Goal: Communication & Community: Answer question/provide support

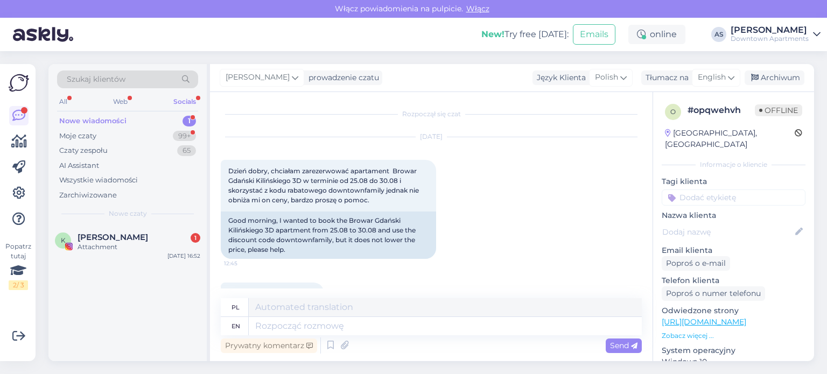
scroll to position [899, 0]
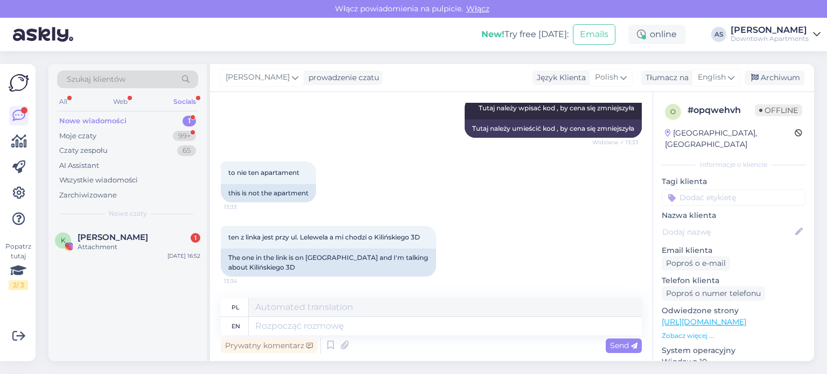
drag, startPoint x: 0, startPoint y: 0, endPoint x: 175, endPoint y: 118, distance: 211.0
click at [175, 118] on div "Nowe wiadomości 1" at bounding box center [127, 121] width 141 height 15
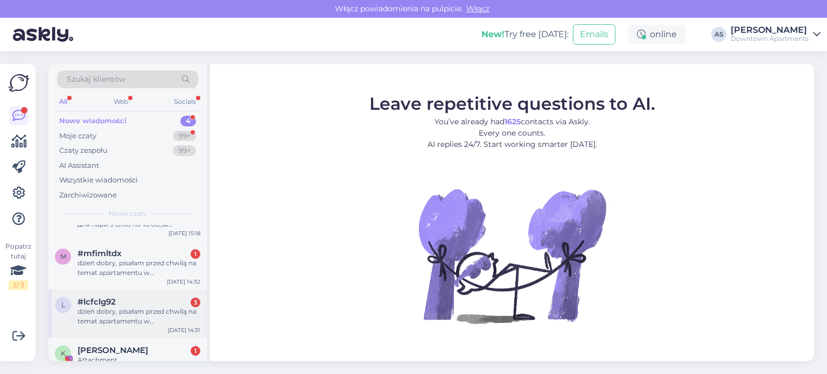
scroll to position [47, 0]
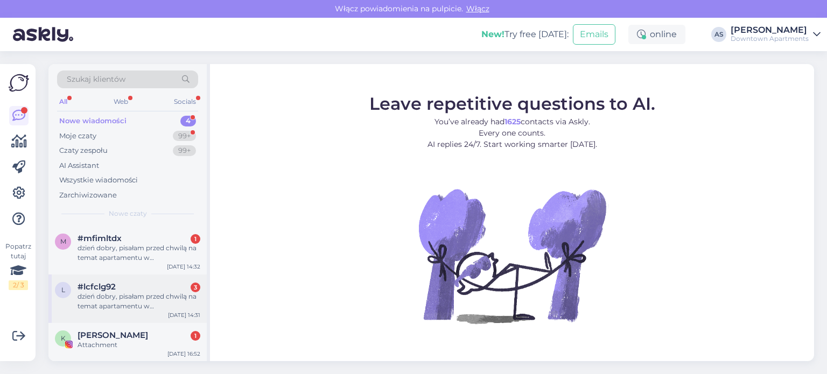
click at [144, 304] on div "dzień dobry, pisałam przed chwilą na temat apartamentu w [GEOGRAPHIC_DATA] przy…" at bounding box center [139, 301] width 123 height 19
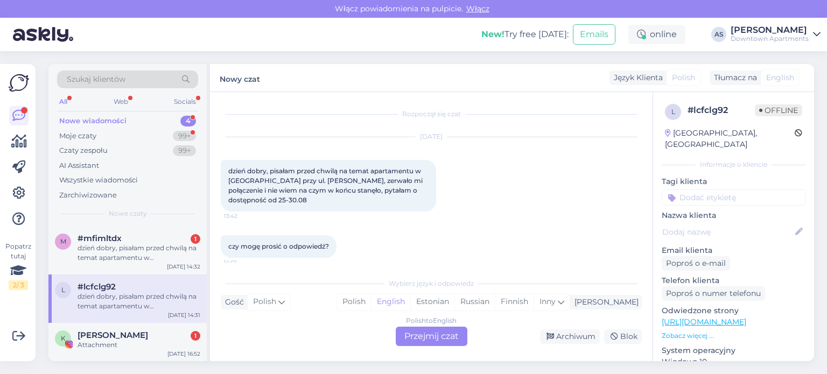
scroll to position [82, 0]
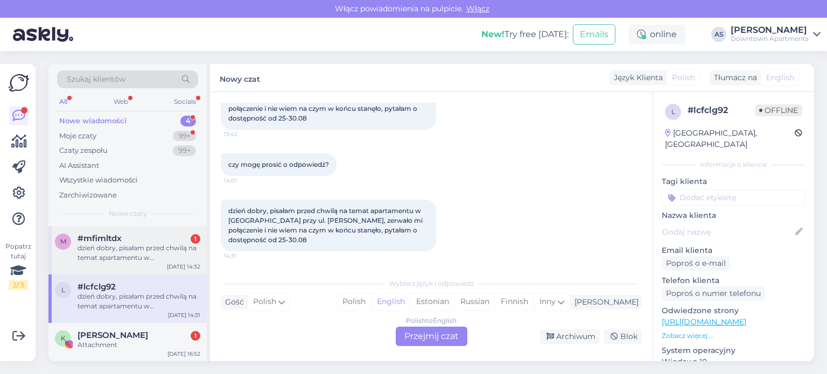
click at [118, 259] on div "dzień dobry, pisałam przed chwilą na temat apartamentu w [GEOGRAPHIC_DATA] przy…" at bounding box center [139, 252] width 123 height 19
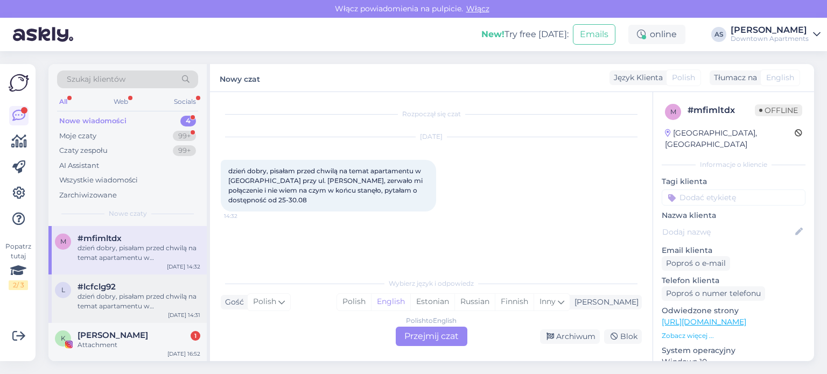
click at [134, 284] on div "#lcfclg92" at bounding box center [139, 287] width 123 height 10
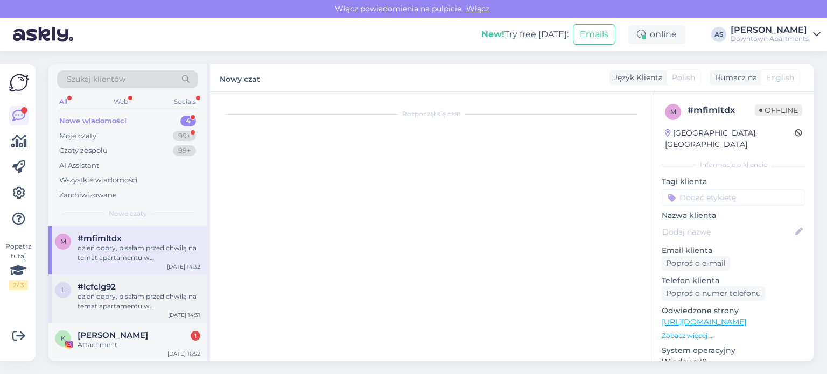
scroll to position [82, 0]
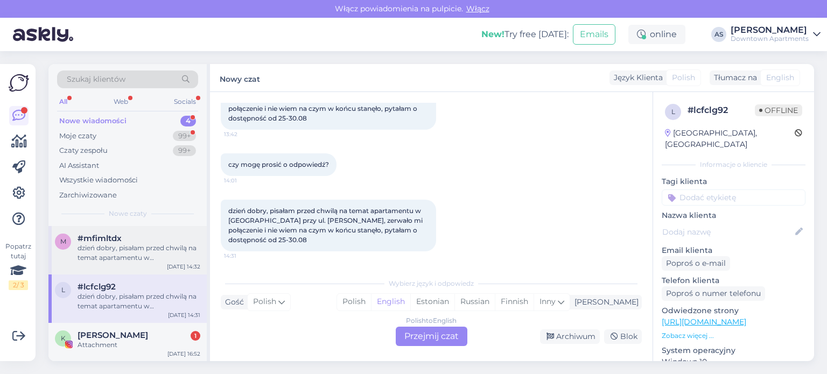
click at [127, 262] on div "dzień dobry, pisałam przed chwilą na temat apartamentu w [GEOGRAPHIC_DATA] przy…" at bounding box center [139, 252] width 123 height 19
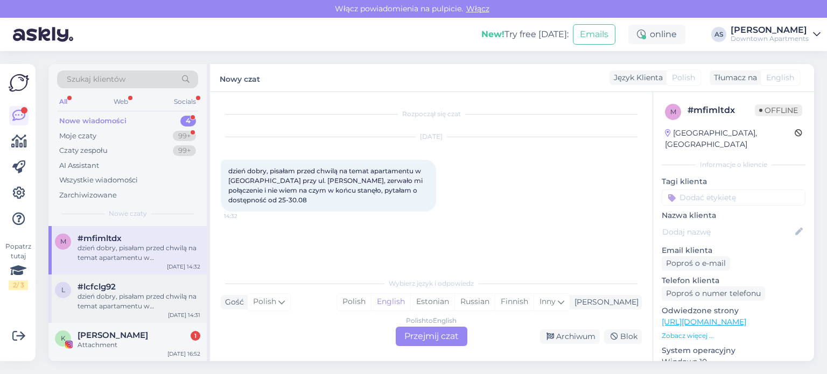
click at [121, 279] on div "l #lcfclg92 dzień dobry, pisałam przed chwilą na temat apartamentu w [GEOGRAPHI…" at bounding box center [127, 299] width 158 height 48
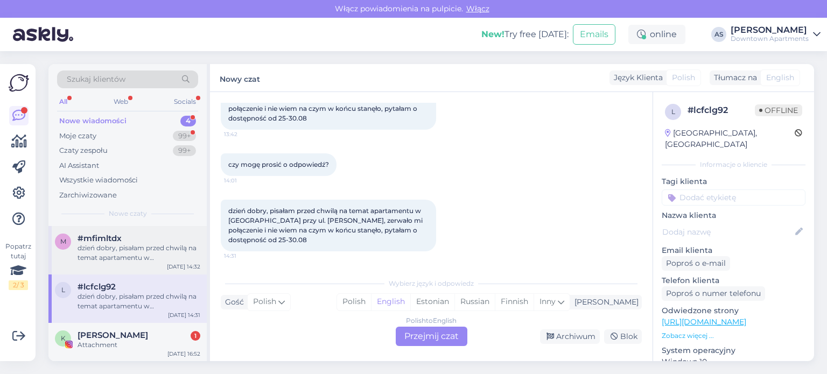
click at [113, 268] on div "m #mfimltdx dzień dobry, pisałam przed chwilą na temat apartamentu w [GEOGRAPHI…" at bounding box center [127, 250] width 158 height 48
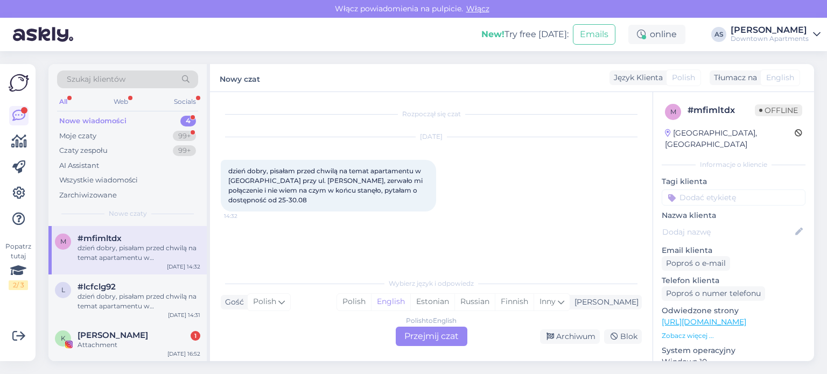
click at [435, 337] on div "Polish to English Przejmij czat" at bounding box center [432, 336] width 72 height 19
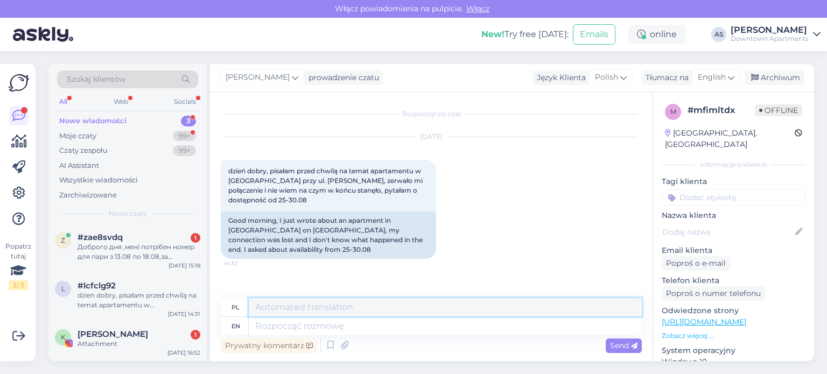
click at [407, 304] on textarea at bounding box center [445, 307] width 393 height 18
type textarea "P"
drag, startPoint x: 459, startPoint y: 305, endPoint x: 138, endPoint y: 348, distance: 323.7
click at [138, 348] on div "Szukaj klientów All Web Socials Nowe wiadomości 3 Moje czaty 99+ Czaty zespołu …" at bounding box center [431, 212] width 766 height 297
click at [455, 304] on textarea "Browar na Kilińskiego jest niestety zajęty" at bounding box center [445, 307] width 393 height 18
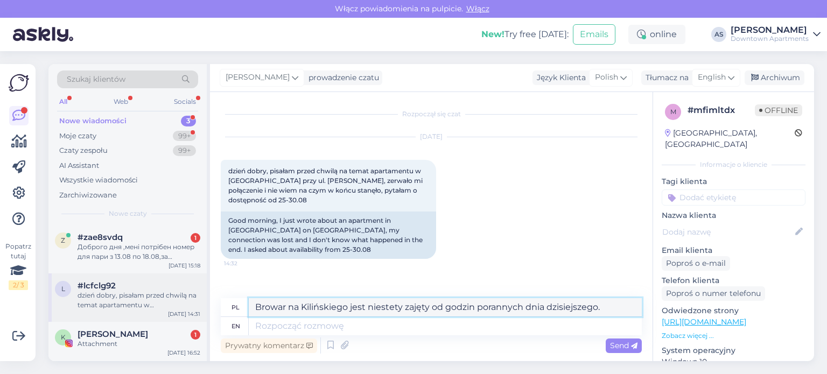
drag, startPoint x: 607, startPoint y: 304, endPoint x: 180, endPoint y: 306, distance: 426.9
click at [180, 306] on div "Szukaj klientów All Web Socials Nowe wiadomości 3 Moje czaty 99+ Czaty zespołu …" at bounding box center [431, 212] width 766 height 297
type textarea "Browar na Kilińskiego jest niestety zajęty od godzin porannych dnia dzisiejszeg…"
click at [381, 319] on textarea at bounding box center [445, 326] width 393 height 18
paste textarea "Browar na Kilińskiego jest niestety zajęty od godzin porannych dnia dzisiejszeg…"
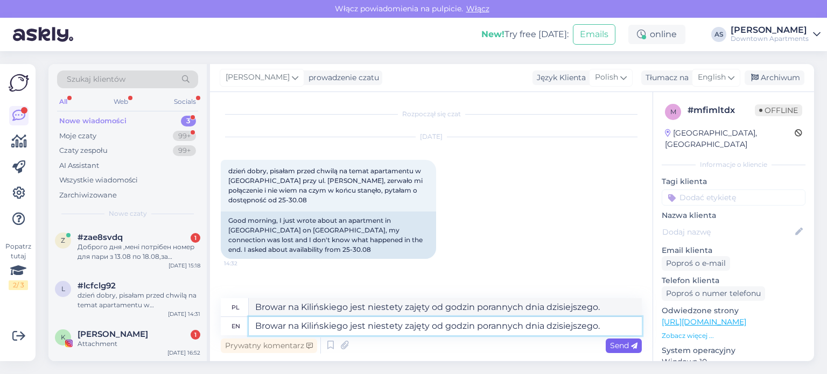
type textarea "Browar na Kilińskiego jest niestety zajęty od godzin porannych dnia dzisiejszeg…"
click at [622, 347] on span "Send" at bounding box center [623, 346] width 27 height 10
drag, startPoint x: 613, startPoint y: 306, endPoint x: 549, endPoint y: 307, distance: 64.6
click at [549, 307] on textarea "Browar na Kilińskiego jest niestety zajęty od godzin porannych dnia poprzednieg…" at bounding box center [445, 307] width 393 height 18
type textarea "Browar na Kilińskiego jest niestety zajęty od godzin porannych dnia dzisiejszeg…"
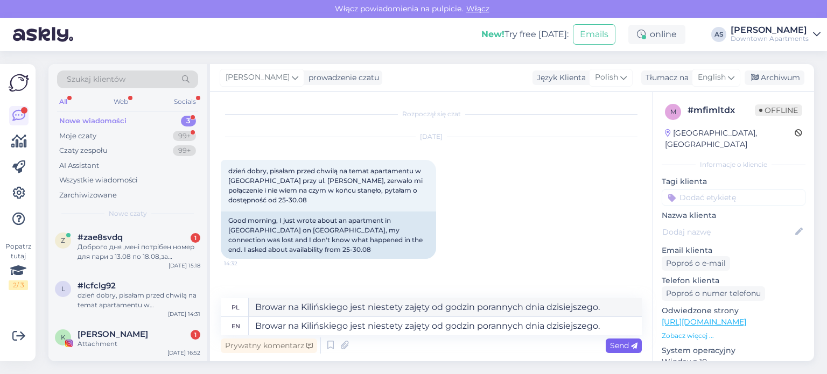
click at [624, 344] on span "Send" at bounding box center [623, 346] width 27 height 10
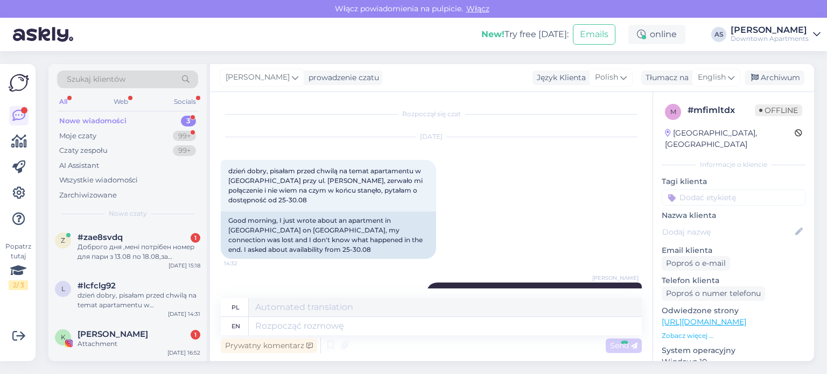
scroll to position [66, 0]
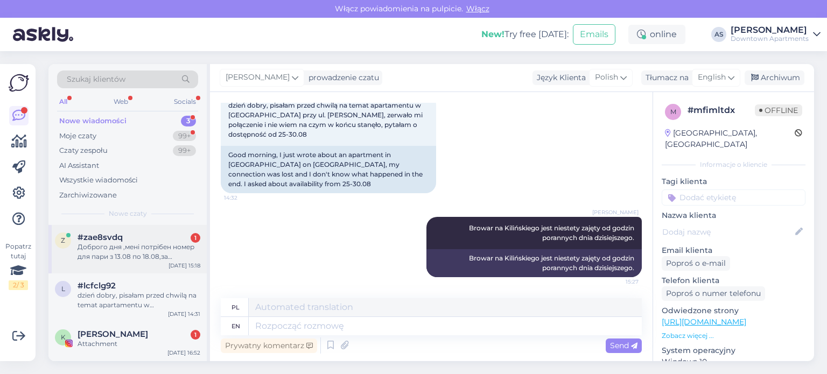
click at [128, 245] on div "Доброго дня ,мені потрібен номер для пари з 13.08 по 18.08,за мінімальною ціною" at bounding box center [139, 251] width 123 height 19
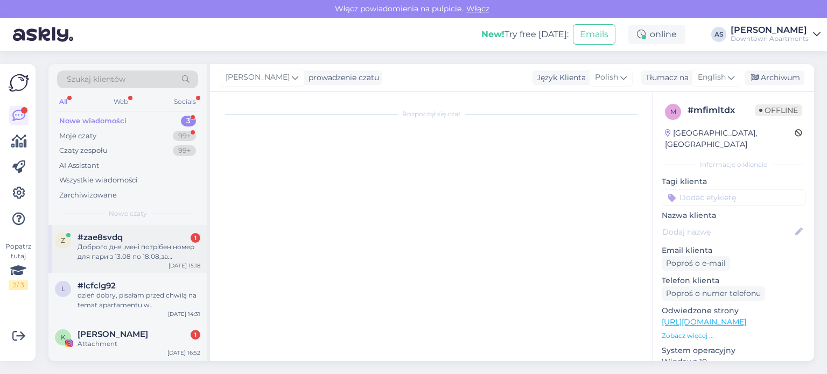
scroll to position [0, 0]
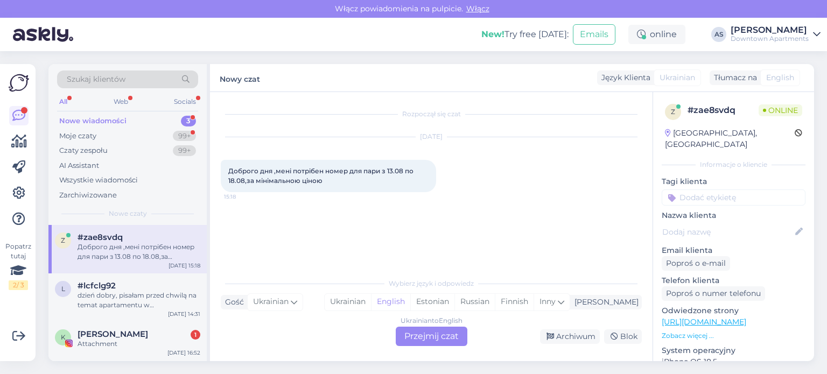
click at [438, 338] on div "Ukrainian to English Przejmij czat" at bounding box center [432, 336] width 72 height 19
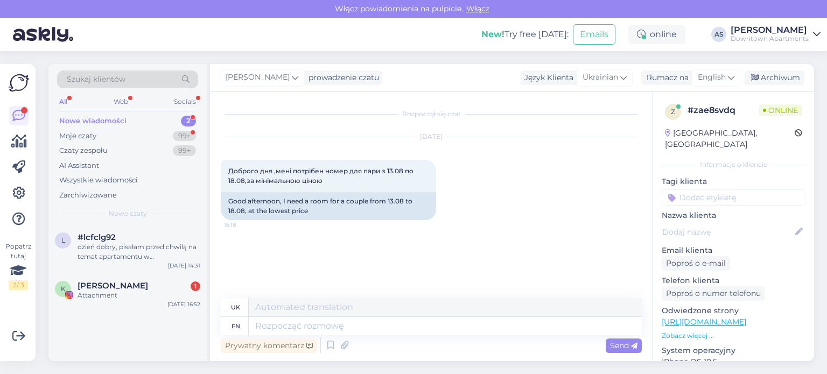
click at [321, 297] on div "Rozpoczął się czat [DATE] Доброго дня ,мені потрібен номер для пари з 13.08 по …" at bounding box center [431, 226] width 443 height 269
click at [325, 303] on textarea at bounding box center [445, 307] width 393 height 18
type textarea "D"
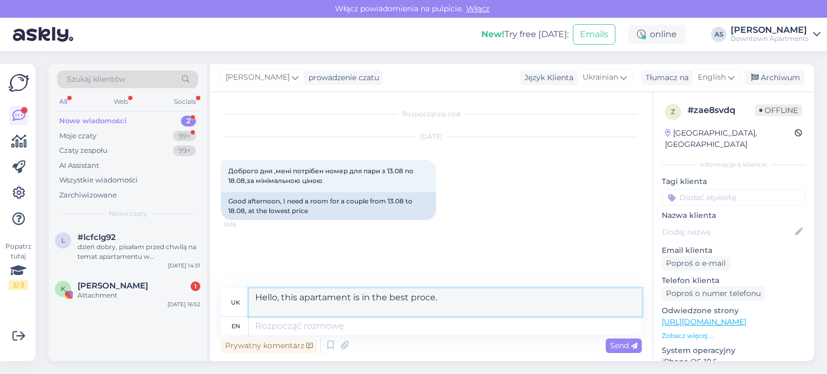
click at [308, 297] on textarea "Hello, this apartament is in the best proce." at bounding box center [445, 303] width 393 height 28
click at [0, 0] on lt-strong "tm" at bounding box center [0, 0] width 0 height 0
click at [424, 301] on textarea "Hello, this apartment is in the best proce." at bounding box center [445, 303] width 393 height 28
click at [0, 0] on lt-span "price" at bounding box center [0, 0] width 0 height 0
click at [450, 294] on textarea "Hello, this apartment is in the best price." at bounding box center [445, 303] width 393 height 28
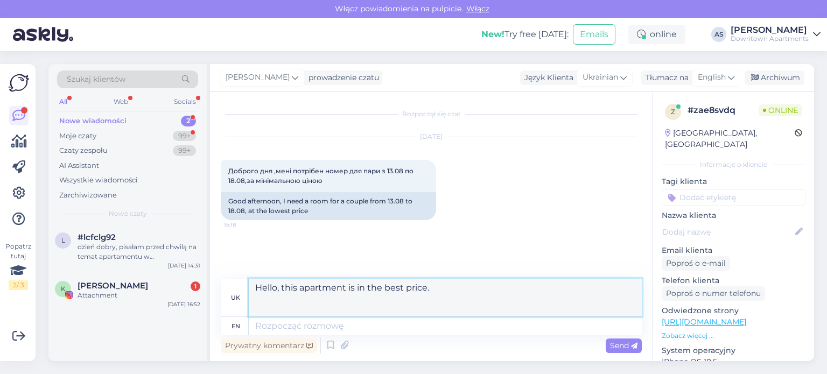
paste textarea "[URL][DOMAIN_NAME]"
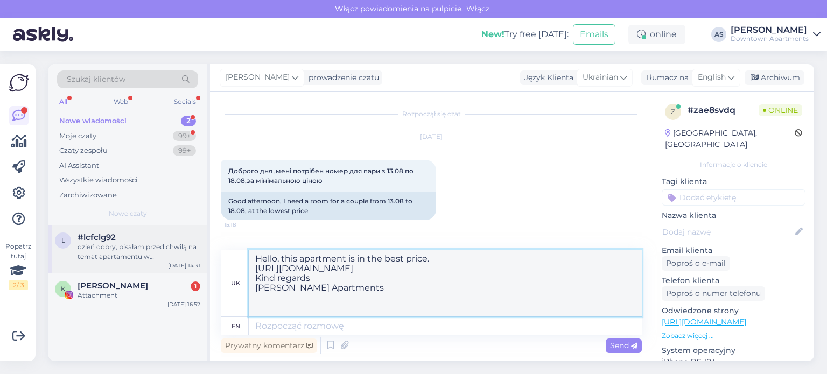
drag, startPoint x: 450, startPoint y: 291, endPoint x: 122, endPoint y: 234, distance: 332.8
click at [122, 234] on div "Szukaj klientów All Web Socials Nowe wiadomości 2 Moje czaty 99+ Czaty zespołu …" at bounding box center [431, 212] width 766 height 297
drag, startPoint x: 381, startPoint y: 310, endPoint x: 217, endPoint y: 247, distance: 175.9
click at [217, 247] on div "Rozpoczął się czat [DATE] Доброго дня ,мені потрібен номер для пари з 13.08 по …" at bounding box center [431, 226] width 443 height 269
type textarea "Hello, this apartment is in the best price. [URL][DOMAIN_NAME] Kind regards [PE…"
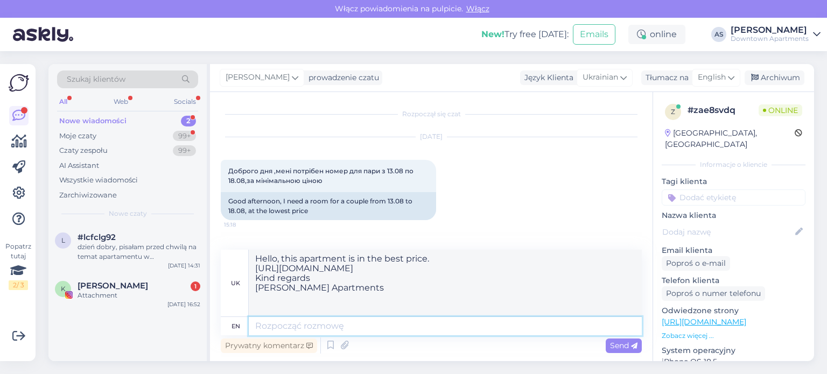
click at [336, 327] on textarea at bounding box center [445, 326] width 393 height 18
paste textarea "Hello, this apartment is in the best price. [URL][DOMAIN_NAME] Kind regards [PE…"
type textarea "Hello, this apartment is in the best price. [URL][DOMAIN_NAME] Kind regards [PE…"
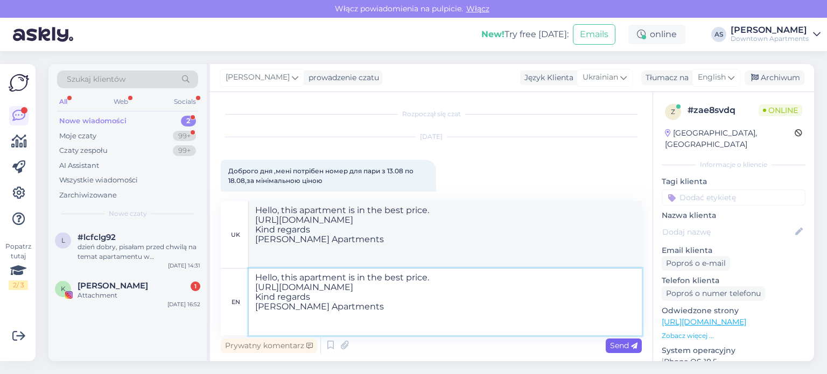
type textarea "Привіт, ця квартира за найкращою ціною. [URL][DOMAIN_NAME] З повагою Нікола Апа…"
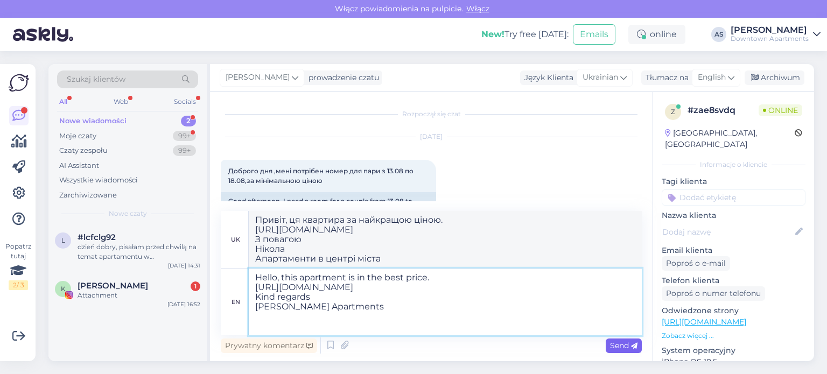
type textarea "Hello, this apartment is in the best price. [URL][DOMAIN_NAME] Kind regards [PE…"
click at [610, 344] on span "Send" at bounding box center [623, 346] width 27 height 10
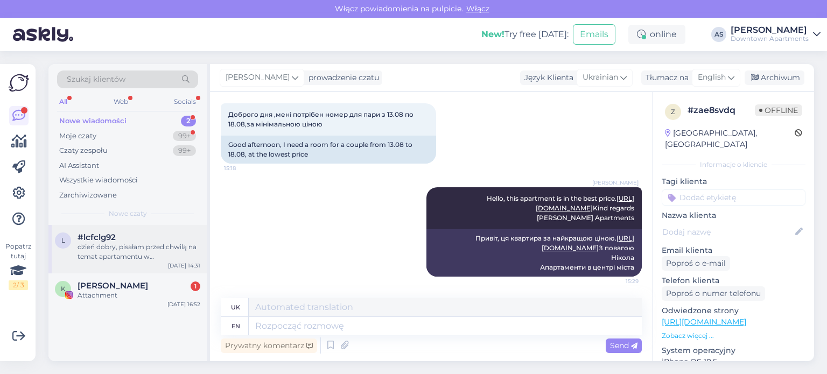
click at [180, 240] on div "#lcfclg92" at bounding box center [139, 238] width 123 height 10
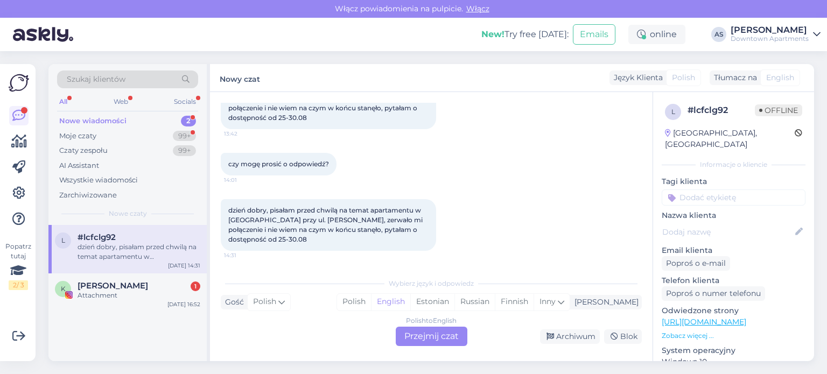
scroll to position [82, 0]
click at [138, 139] on div "Moje czaty 99+" at bounding box center [127, 136] width 141 height 15
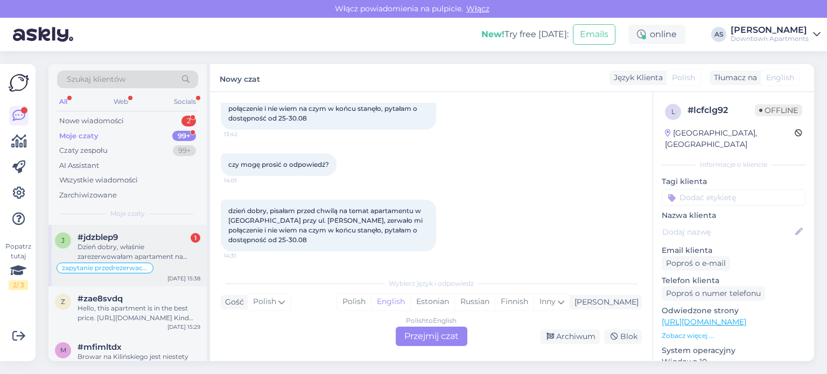
drag, startPoint x: 127, startPoint y: 123, endPoint x: 160, endPoint y: 226, distance: 107.4
click at [159, 226] on div "Szukaj klientów All Web Socials Nowe wiadomości 2 Moje czaty 99+ Czaty zespołu …" at bounding box center [129, 212] width 162 height 297
click at [166, 241] on div "#jdzblep9 1" at bounding box center [139, 238] width 123 height 10
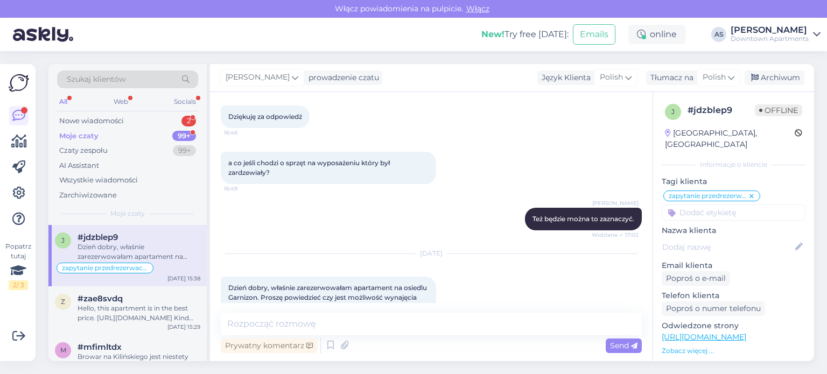
scroll to position [616, 0]
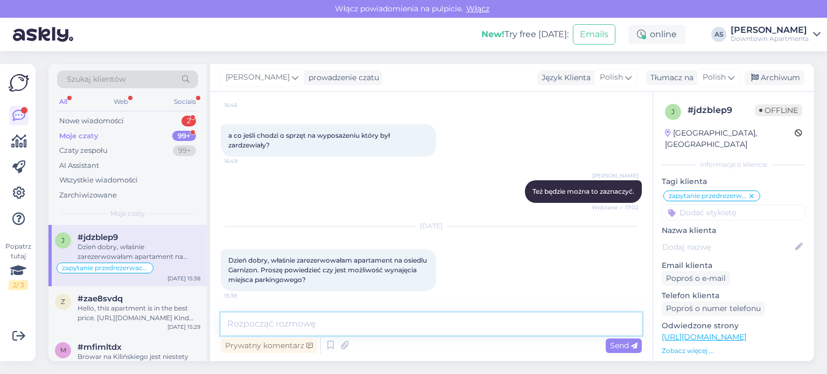
click at [382, 324] on textarea at bounding box center [431, 324] width 421 height 23
click at [385, 321] on textarea at bounding box center [431, 324] width 421 height 23
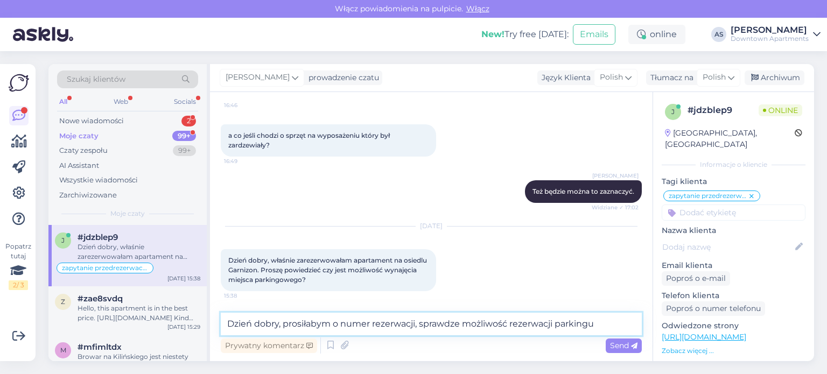
drag, startPoint x: 605, startPoint y: 324, endPoint x: 176, endPoint y: 366, distance: 430.5
click at [176, 366] on div "Szukaj klientów All Web Socials Nowe wiadomości 2 Moje czaty 99+ Czaty zespołu …" at bounding box center [434, 212] width 785 height 323
type textarea "Dzień dobry, prosiłabym o numer rezerwacji, sprawdze możliwość rezerwacji parki…"
click at [607, 349] on div "Send" at bounding box center [624, 346] width 36 height 15
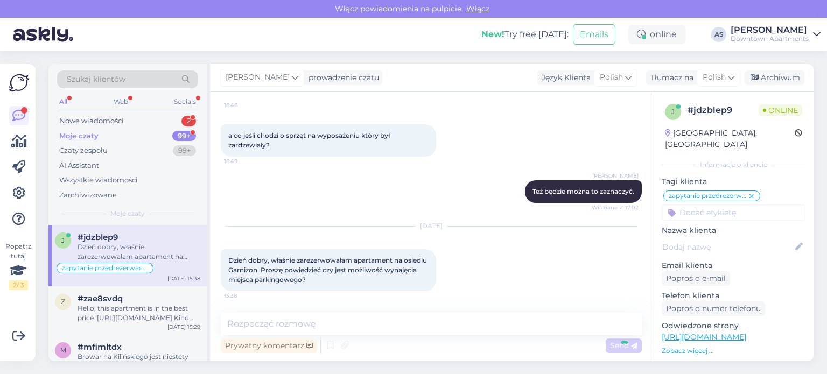
scroll to position [672, 0]
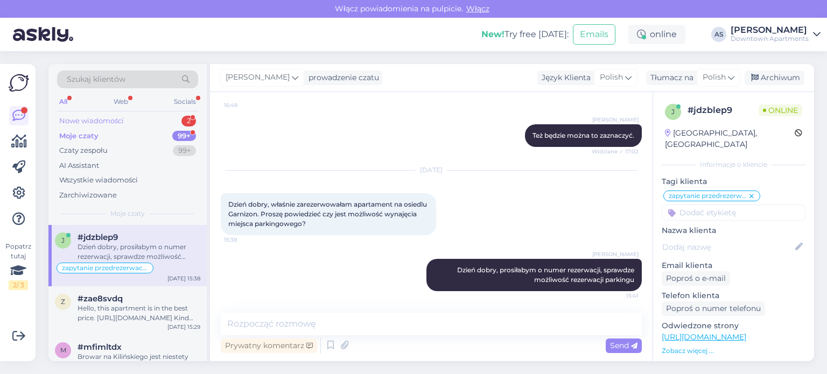
click at [149, 120] on div "Nowe wiadomości 2" at bounding box center [127, 121] width 141 height 15
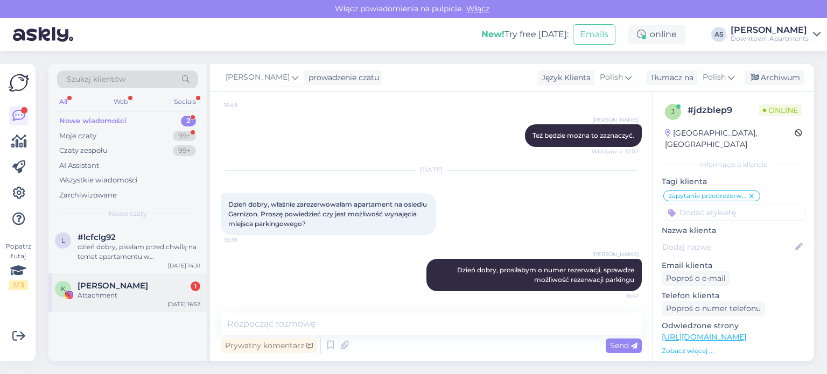
click at [150, 293] on div "Attachment" at bounding box center [139, 296] width 123 height 10
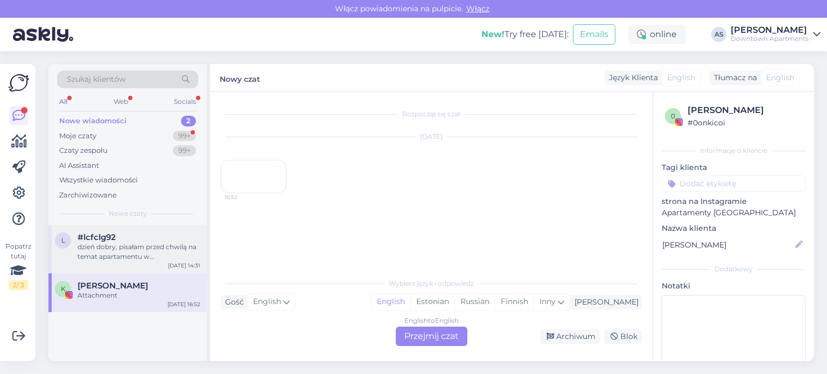
click at [145, 233] on div "#lcfclg92" at bounding box center [139, 238] width 123 height 10
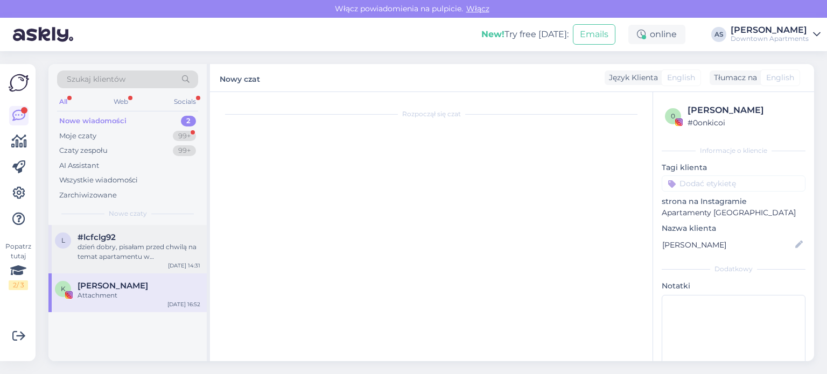
scroll to position [82, 0]
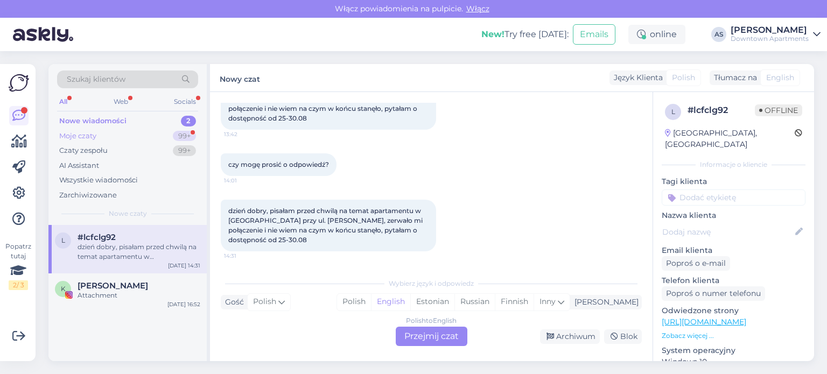
click at [142, 136] on div "Moje czaty 99+" at bounding box center [127, 136] width 141 height 15
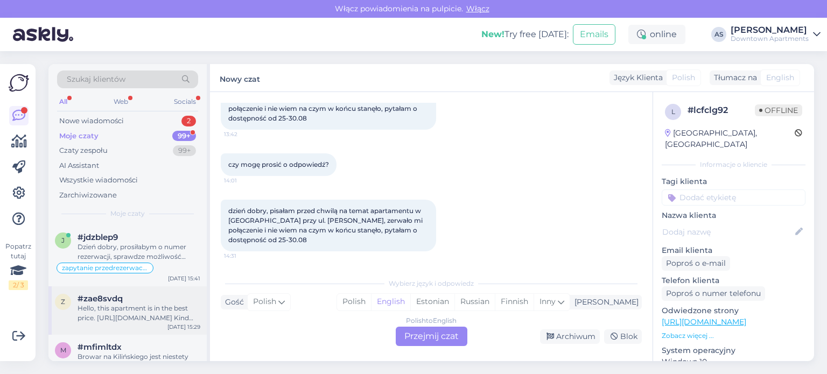
click at [147, 303] on div "#zae8svdq" at bounding box center [139, 299] width 123 height 10
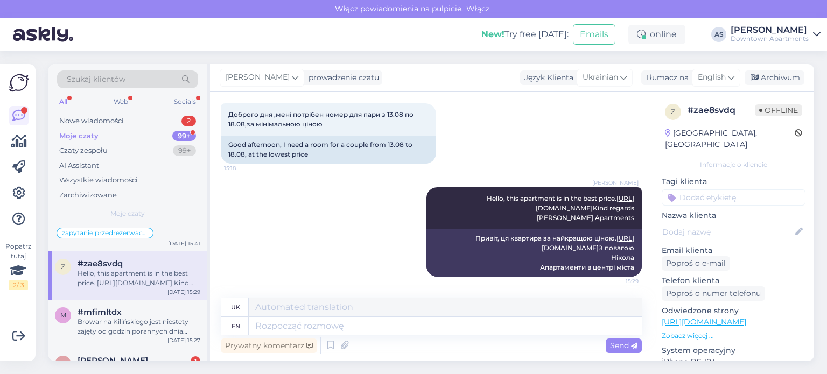
scroll to position [54, 0]
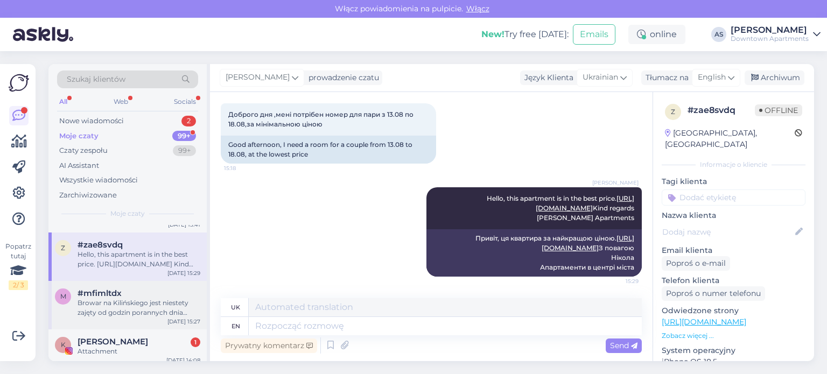
click at [155, 306] on div "Browar na Kilińskiego jest niestety zajęty od godzin porannych dnia dzisiejszeg…" at bounding box center [139, 307] width 123 height 19
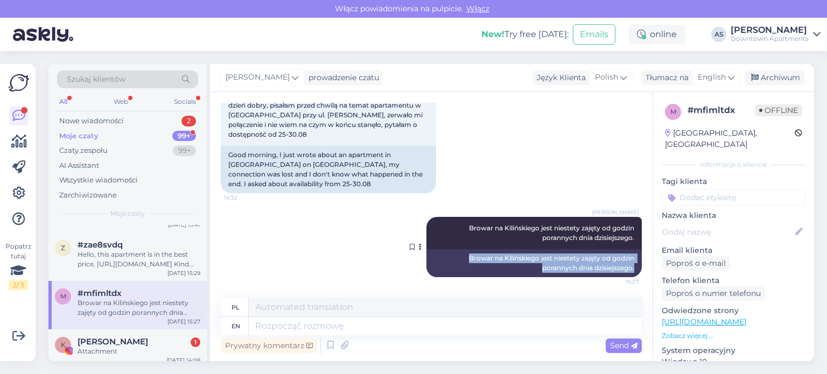
drag, startPoint x: 627, startPoint y: 265, endPoint x: 433, endPoint y: 257, distance: 194.0
click at [433, 257] on div "Browar na Kilińskiego jest niestety zajęty od godzin porannych dnia dzisiejszeg…" at bounding box center [533, 263] width 215 height 28
copy div "Browar na Kilińskiego jest niestety zajęty od godzin porannych dnia dzisiejszeg…"
click at [167, 125] on div "Nowe wiadomości 2" at bounding box center [127, 121] width 141 height 15
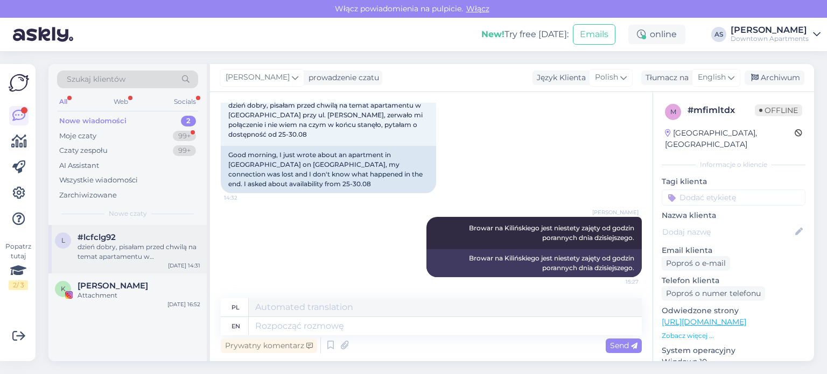
click at [140, 249] on div "dzień dobry, pisałam przed chwilą na temat apartamentu w [GEOGRAPHIC_DATA] przy…" at bounding box center [139, 251] width 123 height 19
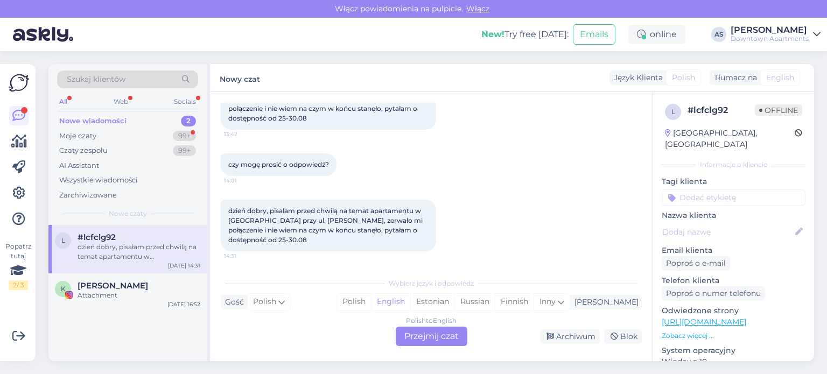
click at [427, 346] on div "Rozpoczął się czat [DATE] dzień dobry, pisałam przed chwilą na temat apartament…" at bounding box center [431, 226] width 443 height 269
click at [424, 335] on div "Polish to English Przejmij czat" at bounding box center [432, 336] width 72 height 19
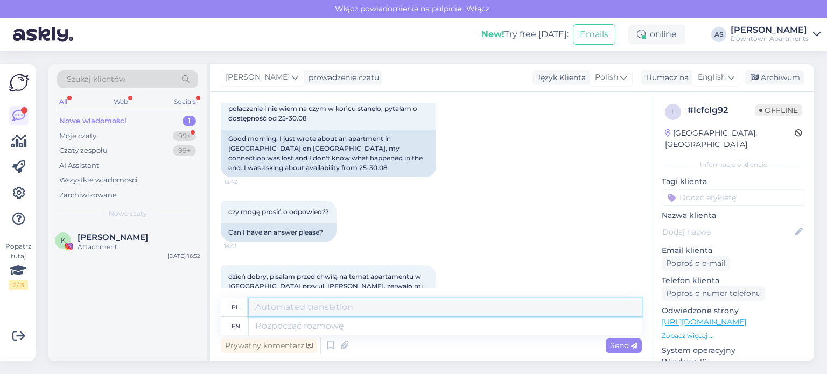
click at [411, 301] on textarea at bounding box center [445, 307] width 393 height 18
paste textarea "Browar na Kilińskiego jest niestety zajęty od godzin porannych dnia dzisiejszeg…"
drag, startPoint x: 603, startPoint y: 307, endPoint x: 115, endPoint y: 300, distance: 487.8
click at [115, 300] on div "Szukaj klientów All Web Socials Nowe wiadomości 1 Moje czaty 99+ Czaty zespołu …" at bounding box center [431, 212] width 766 height 297
type textarea "Browar na Kilińskiego jest niestety zajęty od godzin porannych dnia dzisiejszeg…"
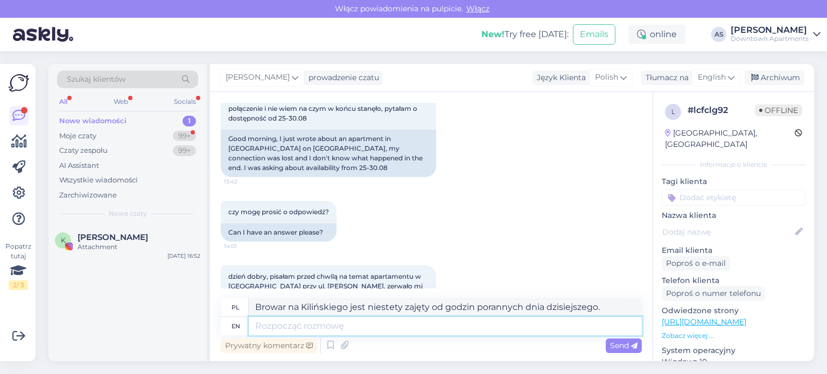
click at [443, 327] on textarea at bounding box center [445, 326] width 393 height 18
paste textarea "Browar na Kilińskiego jest niestety zajęty od godzin porannych dnia dzisiejszeg…"
type textarea "Browar na Kilińskiego jest niestety zajęty od godzin porannych dnia dzisiejszeg…"
type textarea "Browar na Kilińskiego jest niestety zajęty od godzin porannych dnia poprzednieg…"
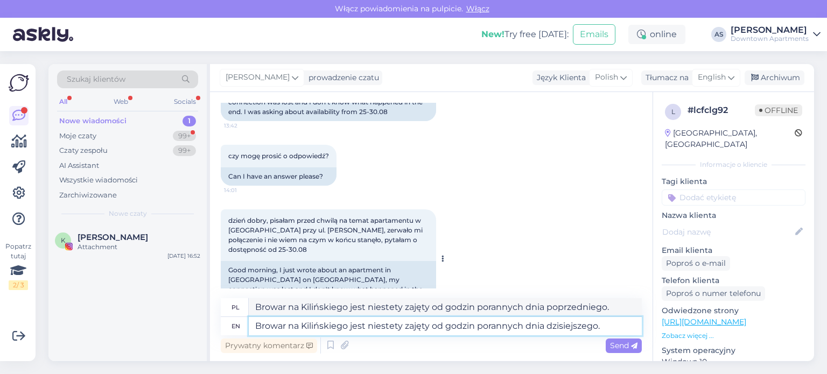
scroll to position [169, 0]
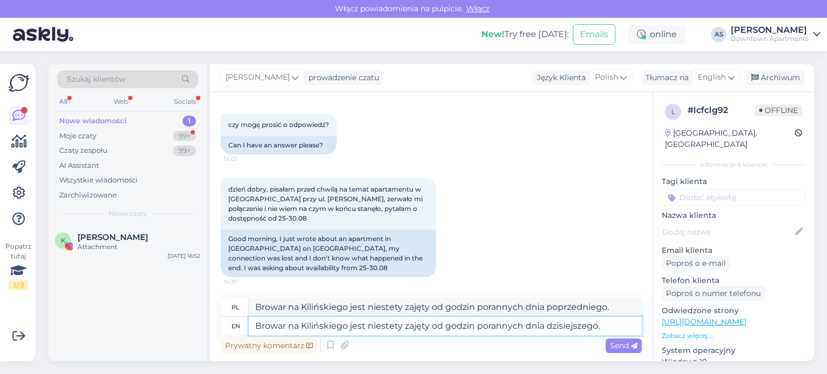
type textarea "Browar na Kilińskiego jest niestety zajęty od godzin porannych dnia dzisiejszeg…"
drag, startPoint x: 614, startPoint y: 305, endPoint x: 437, endPoint y: 315, distance: 177.4
click at [437, 315] on textarea "Browar na Kilińskiego jest niestety zajęty od godzin porannych dnia poprzednieg…" at bounding box center [445, 307] width 393 height 18
click at [430, 310] on textarea "Browar na Kilińskiego jest niestety zajęty od godzin porannych dnia poprzednieg…" at bounding box center [445, 307] width 393 height 18
drag, startPoint x: 429, startPoint y: 309, endPoint x: 404, endPoint y: 305, distance: 24.5
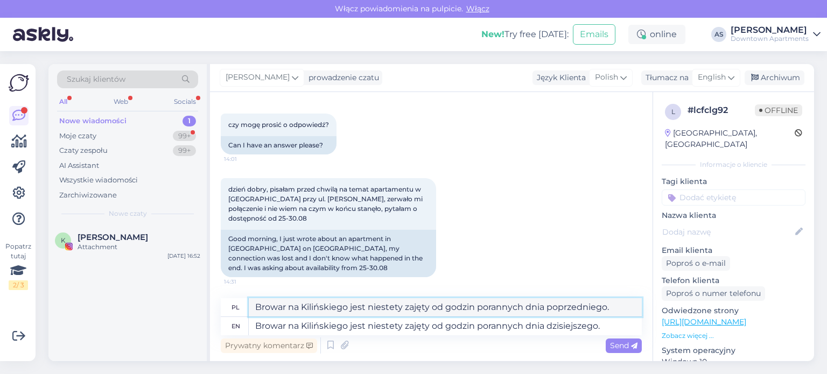
click at [404, 305] on textarea "Browar na Kilińskiego jest niestety zajęty od godzin porannych dnia poprzednieg…" at bounding box center [445, 307] width 393 height 18
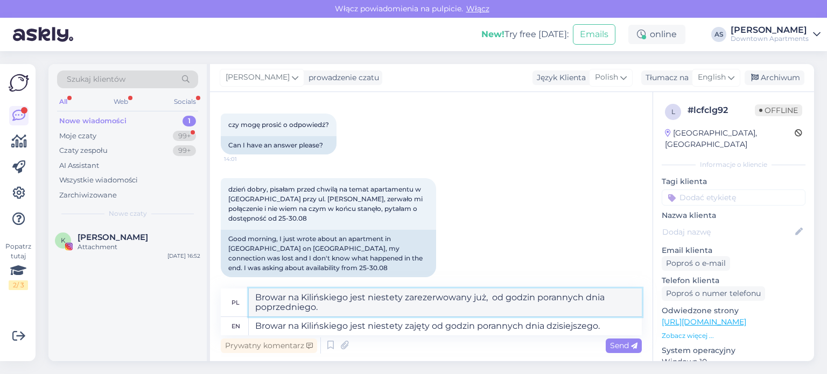
drag, startPoint x: 487, startPoint y: 301, endPoint x: 404, endPoint y: 301, distance: 82.9
click at [404, 301] on textarea "Browar na Kilińskiego jest niestety zarezerwowany już, od godzin porannych dnia…" at bounding box center [445, 303] width 393 height 28
type textarea "Browar na Kilińskiego jest niestety zarezerwowany już, od godzin porannych dnia…"
click at [403, 331] on textarea "Browar na Kilińskiego jest niestety zajęty od godzin porannych dnia dzisiejszeg…" at bounding box center [445, 326] width 393 height 18
paste textarea "zarezerwowany już"
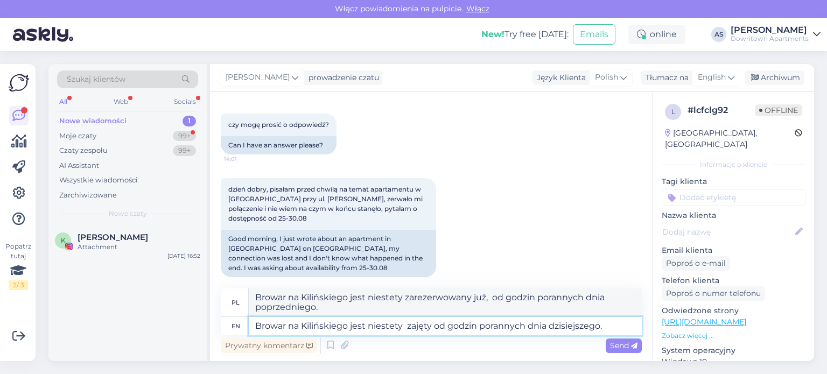
type textarea "Browar na Kilińskiego jest niestety zarezerwowany już zajęty od godzin porannyc…"
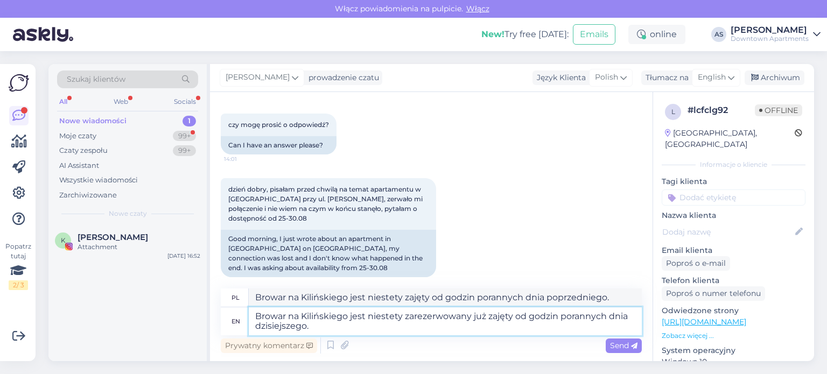
type textarea "Browar na [GEOGRAPHIC_DATA] jest już zajęty przez godzinę porannych dnia."
drag, startPoint x: 513, startPoint y: 317, endPoint x: 488, endPoint y: 316, distance: 24.8
click at [488, 316] on textarea "Browar na Kilińskiego jest niestety zarezerwowany już zajęty od godzin porannyc…" at bounding box center [445, 321] width 393 height 28
type textarea "Browar na Kilińskiego jest niestety zarezerwowany już od godzin porannych dnia …"
type textarea "Browar na [GEOGRAPHIC_DATA] jest już ofiarą od godzin porannych dnia premiery."
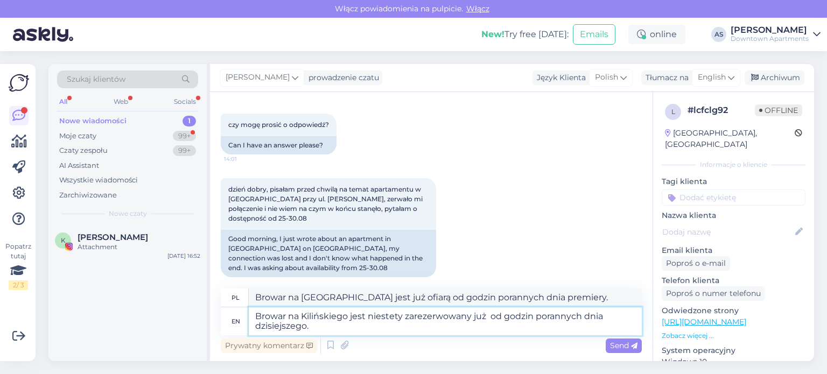
drag, startPoint x: 392, startPoint y: 327, endPoint x: 238, endPoint y: 312, distance: 154.2
click at [238, 312] on div "en Browar na [GEOGRAPHIC_DATA] jest niestety zarezerwowany już od godzin porann…" at bounding box center [431, 321] width 421 height 28
type textarea "Browar na Kilińskiego jest niestety zarezerwowany już od godzin porannych dnia …"
drag, startPoint x: 576, startPoint y: 295, endPoint x: 236, endPoint y: 282, distance: 339.9
click at [236, 282] on div "Rozpoczął się czat [DATE] dzień dobry, pisałam przed chwilą na temat apartament…" at bounding box center [431, 226] width 443 height 269
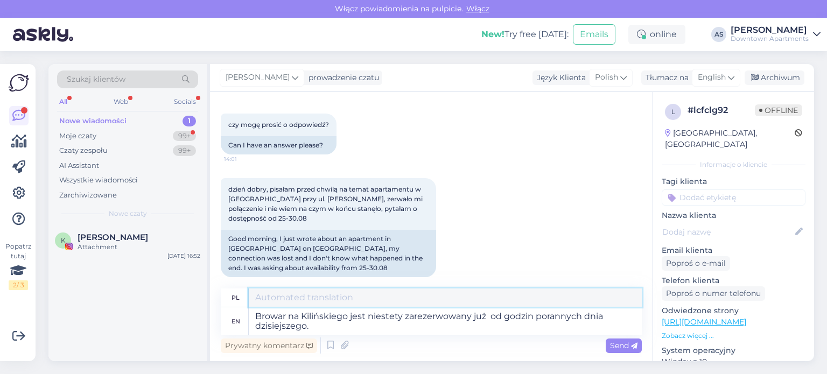
paste textarea "Browar na Kilińskiego jest niestety zarezerwowany już od godzin porannych dnia …"
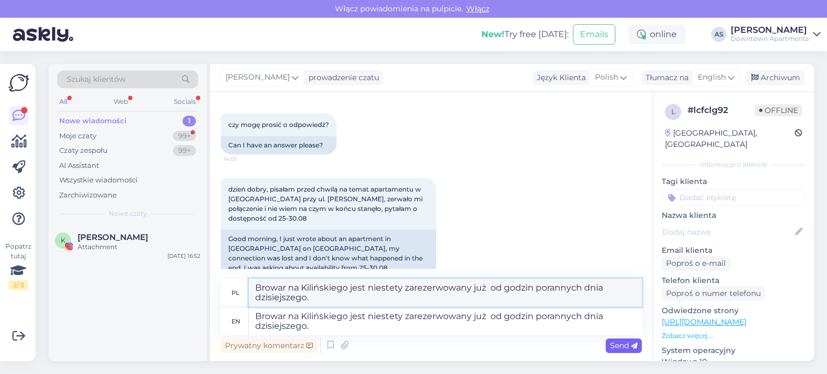
type textarea "Browar na Kilińskiego jest niestety zarezerwowany już od godzin porannych dnia …"
click at [626, 347] on span "Send" at bounding box center [623, 346] width 27 height 10
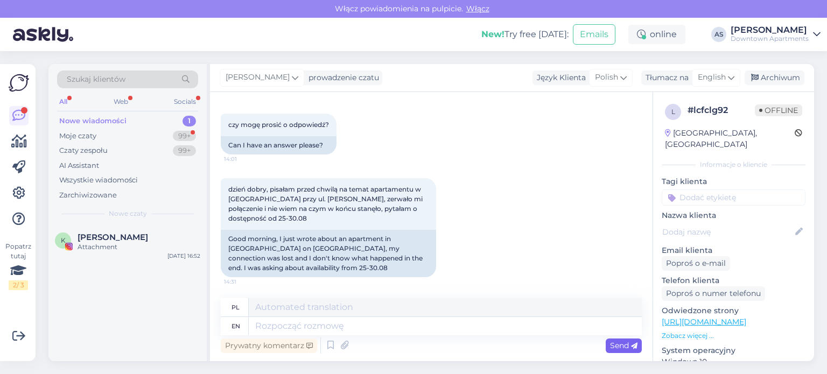
scroll to position [253, 0]
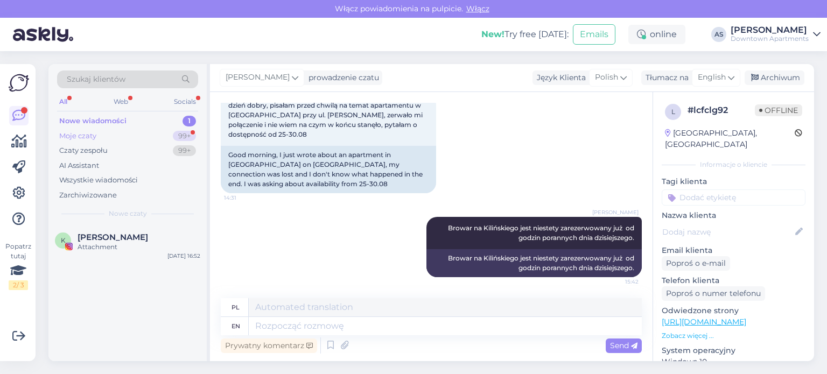
click at [145, 138] on div "Moje czaty 99+" at bounding box center [127, 136] width 141 height 15
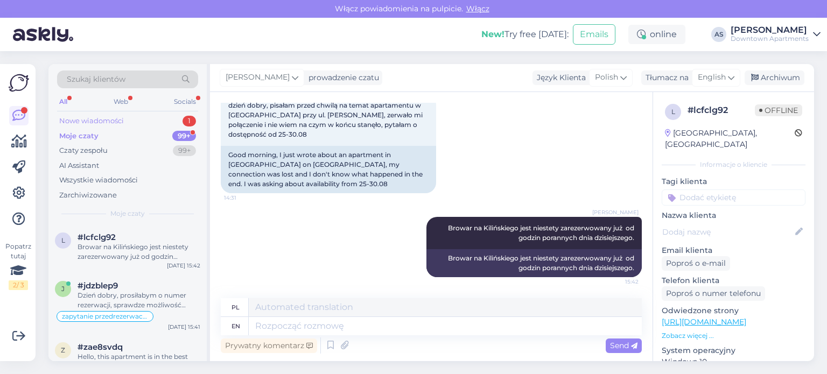
click at [135, 127] on div "Nowe wiadomości 1" at bounding box center [127, 121] width 141 height 15
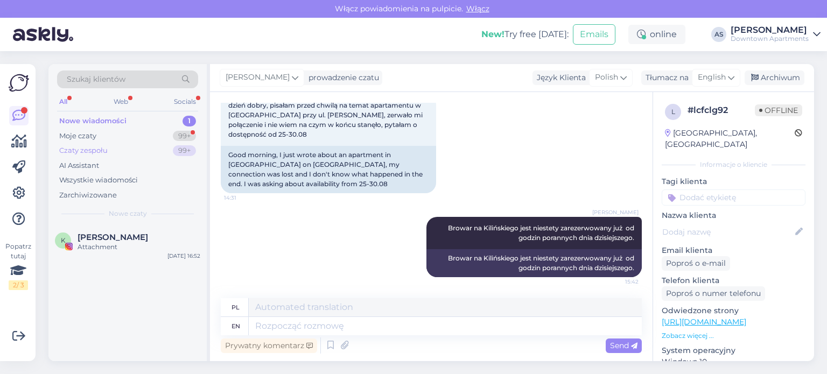
click at [110, 150] on div "Czaty zespołu 99+" at bounding box center [127, 150] width 141 height 15
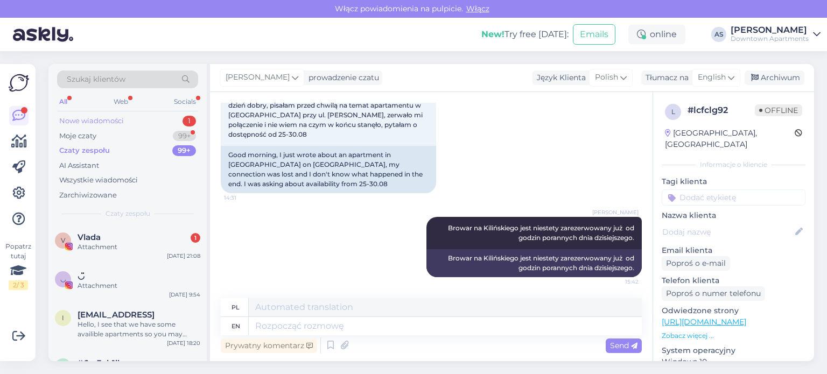
click at [107, 118] on div "Nowe wiadomości" at bounding box center [91, 121] width 65 height 11
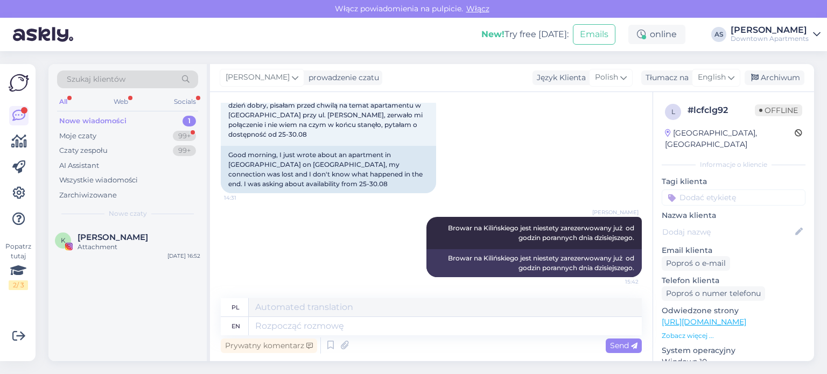
click at [153, 116] on div "Nowe wiadomości 1" at bounding box center [127, 121] width 141 height 15
click at [117, 90] on div "Szukaj klientów" at bounding box center [127, 83] width 141 height 24
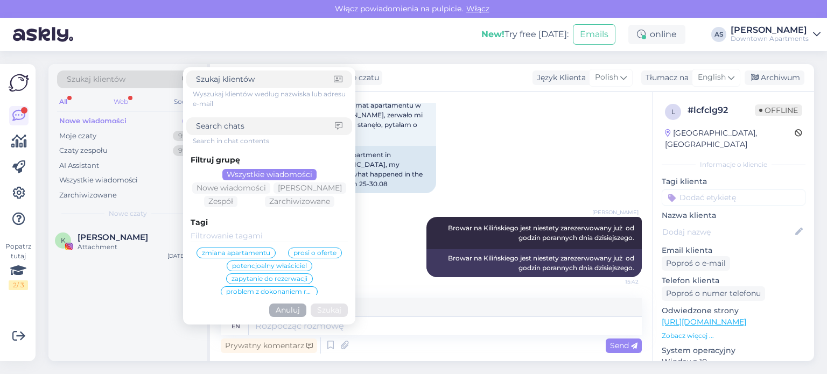
click at [121, 95] on div "Web" at bounding box center [120, 102] width 19 height 14
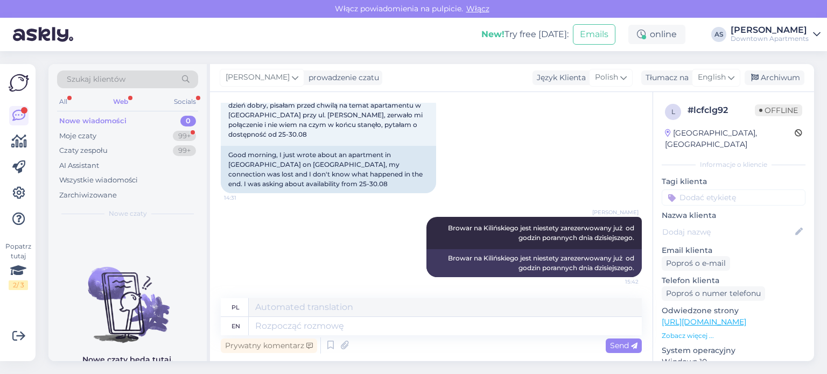
click at [75, 93] on div "Szukaj klientów" at bounding box center [127, 83] width 141 height 24
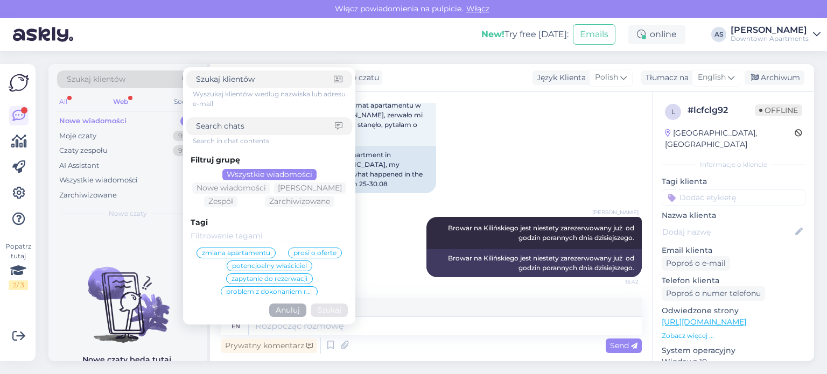
drag, startPoint x: 78, startPoint y: 100, endPoint x: 67, endPoint y: 101, distance: 10.9
click at [77, 100] on div "All Web Socials" at bounding box center [127, 103] width 141 height 17
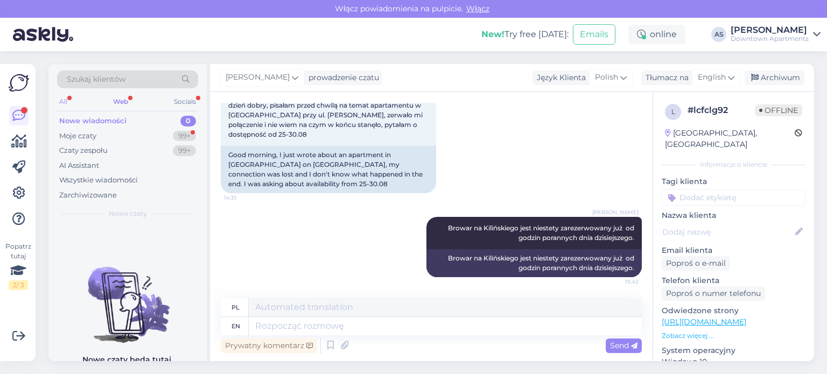
click at [67, 101] on div "All" at bounding box center [63, 102] width 12 height 14
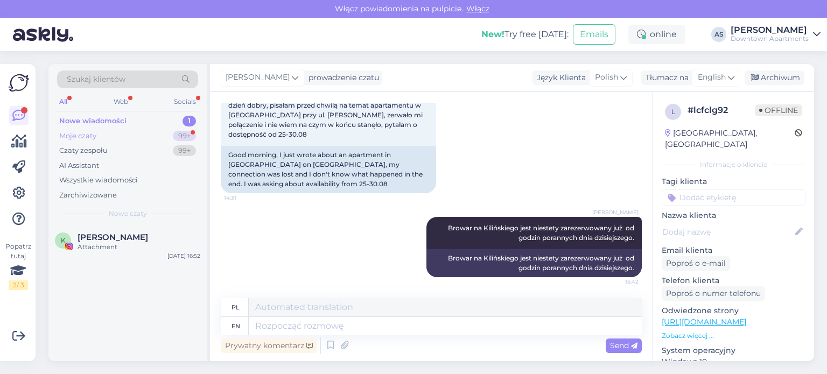
click at [186, 137] on div "99+" at bounding box center [184, 136] width 23 height 11
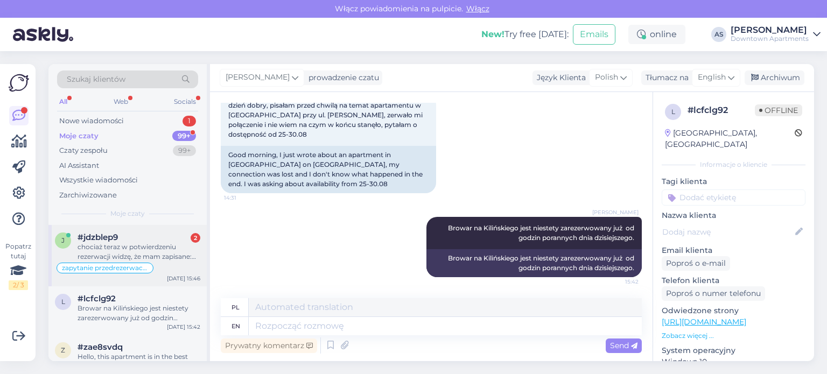
click at [174, 235] on div "#jdzblep9 2" at bounding box center [139, 238] width 123 height 10
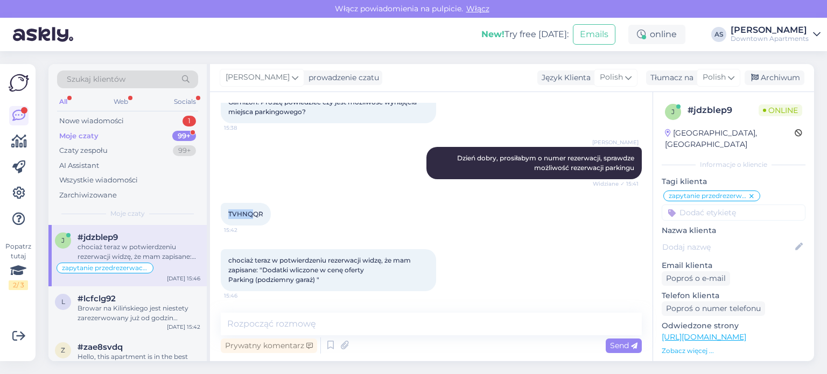
drag, startPoint x: 254, startPoint y: 211, endPoint x: 220, endPoint y: 210, distance: 33.9
click at [220, 210] on div "Rozpoczął się czat [DATE] Dzień dobry, proszę o informację czy do apartamentu […" at bounding box center [431, 226] width 443 height 269
drag, startPoint x: 266, startPoint y: 215, endPoint x: 228, endPoint y: 215, distance: 38.2
click at [228, 215] on div "TVHNQQR 15:42" at bounding box center [246, 214] width 50 height 23
copy span "TVHNQQR"
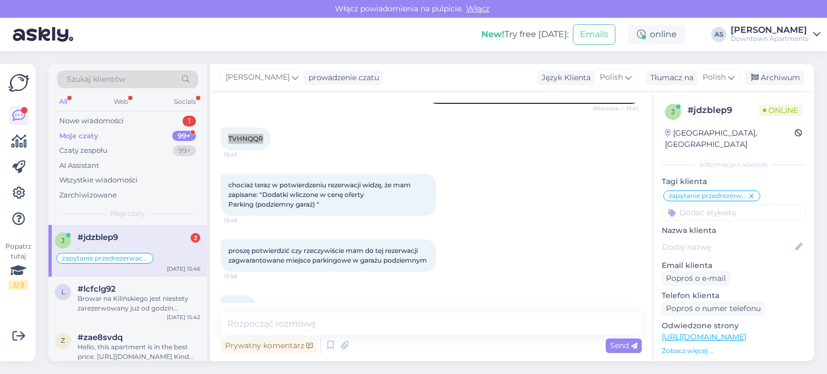
scroll to position [896, 0]
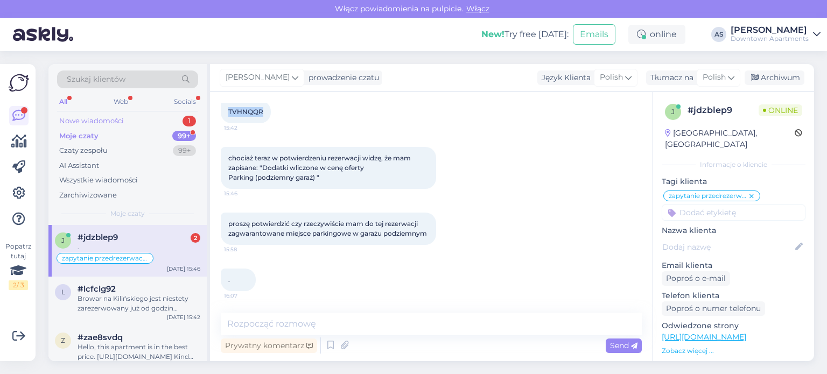
click at [173, 114] on div "Nowe wiadomości 1" at bounding box center [127, 121] width 141 height 15
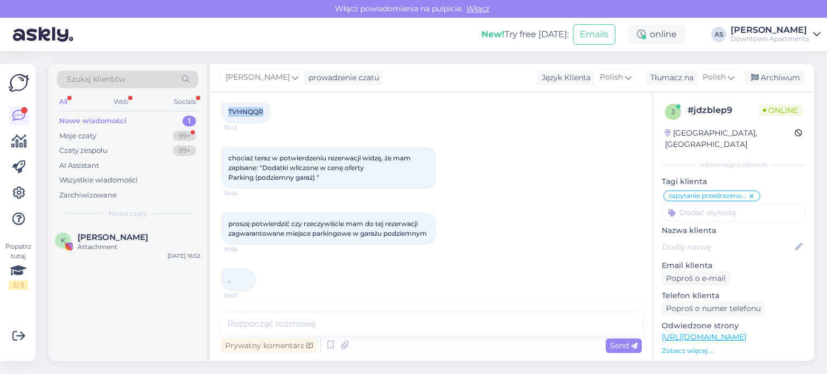
scroll to position [734, 0]
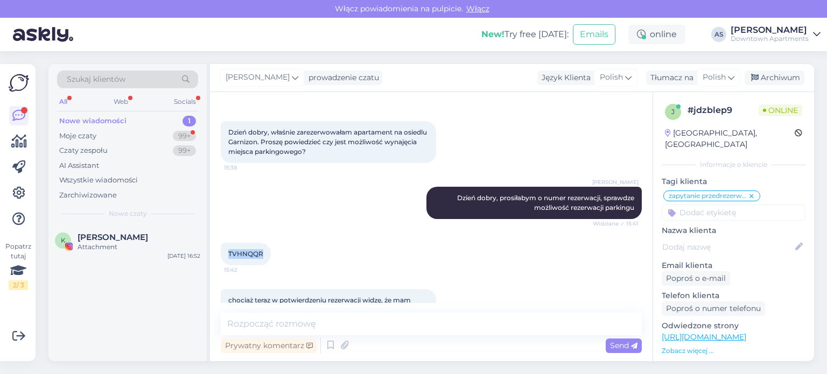
click at [269, 262] on div "TVHNQQR 15:42" at bounding box center [246, 254] width 50 height 23
drag, startPoint x: 262, startPoint y: 264, endPoint x: 225, endPoint y: 264, distance: 36.6
click at [225, 264] on div "TVHNQQR 15:42" at bounding box center [246, 254] width 50 height 23
copy span "TVHNQQR"
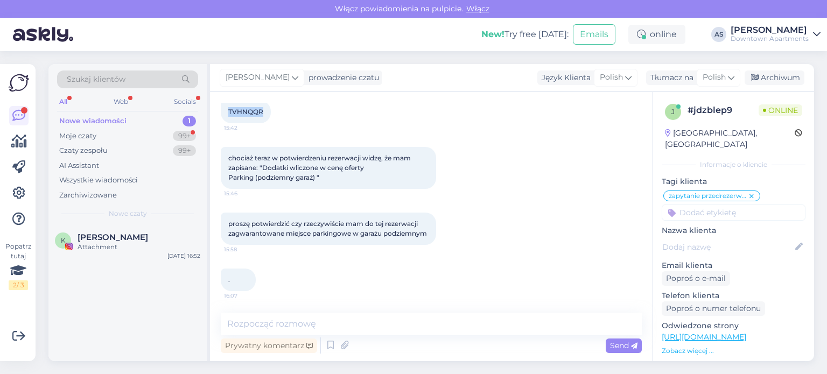
scroll to position [788, 0]
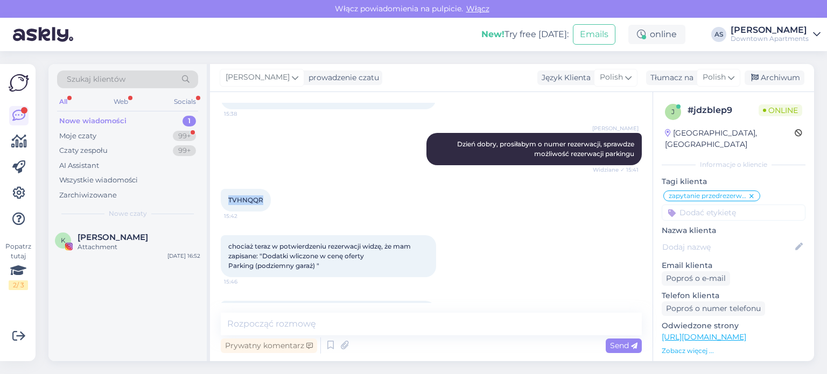
click at [264, 212] on div "TVHNQQR 15:42" at bounding box center [246, 200] width 50 height 23
drag, startPoint x: 263, startPoint y: 214, endPoint x: 215, endPoint y: 217, distance: 48.0
click at [215, 217] on div "Rozpoczął się czat [DATE] Dzień dobry, proszę o informację czy do apartamentu […" at bounding box center [431, 226] width 443 height 269
click at [383, 315] on textarea at bounding box center [431, 324] width 421 height 23
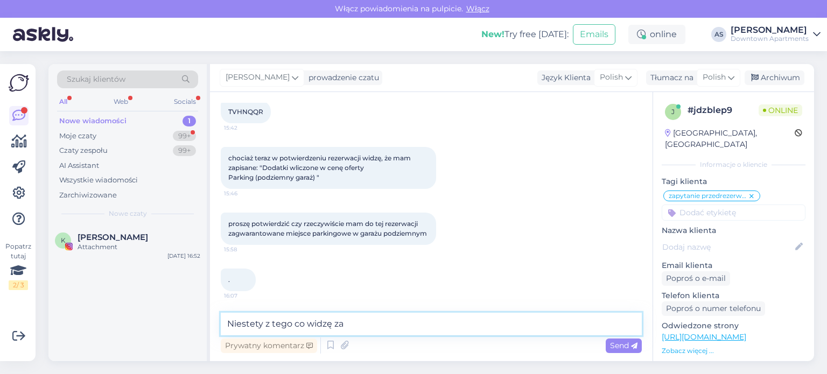
scroll to position [896, 0]
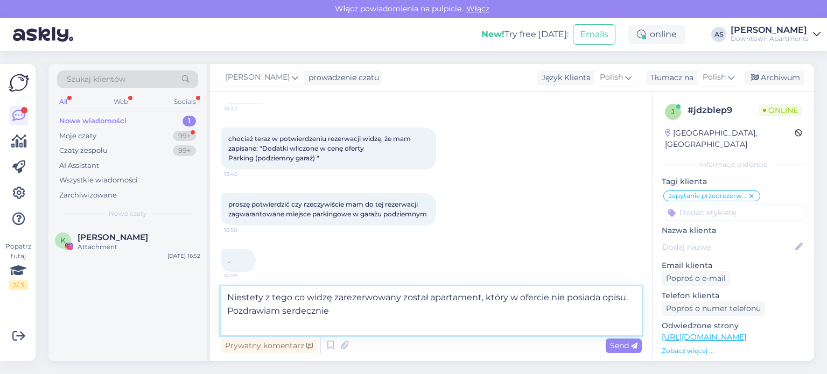
drag, startPoint x: 627, startPoint y: 297, endPoint x: 603, endPoint y: 297, distance: 24.2
click at [603, 297] on textarea "Niestety z tego co widzę zarezerwowany został apartament, który w ofercie nie p…" at bounding box center [431, 310] width 421 height 49
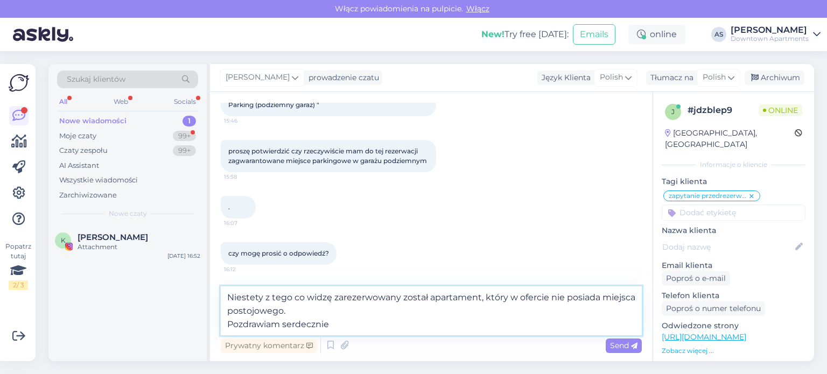
scroll to position [968, 0]
click at [347, 348] on icon at bounding box center [344, 346] width 15 height 16
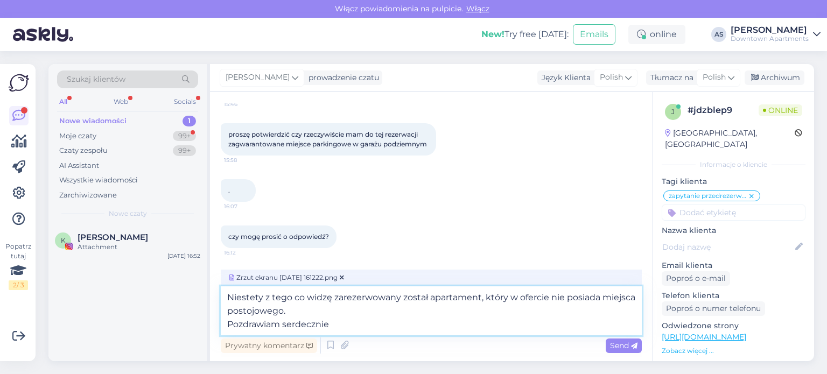
click at [362, 315] on textarea "Niestety z tego co widzę zarezerwowany został apartament, który w ofercie nie p…" at bounding box center [431, 310] width 421 height 49
click at [552, 296] on textarea "Niestety z tego co widzę zarezerwowany został apartament, który w ofercie nie p…" at bounding box center [431, 310] width 421 height 49
click at [265, 312] on textarea "Niestety z tego co widzę zarezerwowany został apartament, który w ofercie ani w…" at bounding box center [431, 310] width 421 height 49
click at [0, 0] on lt-span "udogodnieni a ch" at bounding box center [0, 0] width 0 height 0
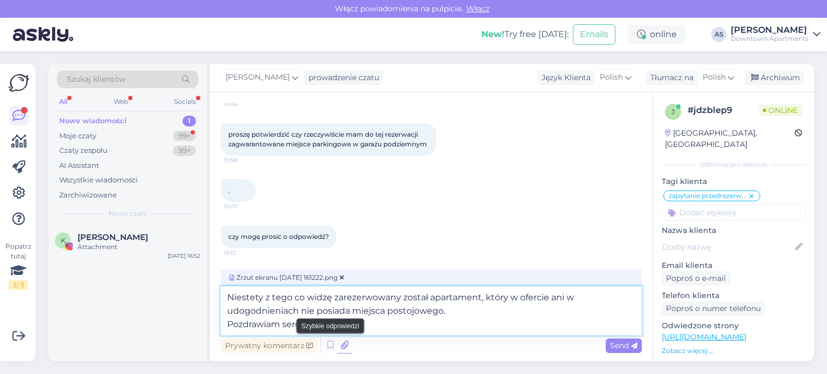
type textarea "Niestety z tego co widzę zarezerwowany został apartament, który w ofercie ani w…"
click at [338, 348] on icon at bounding box center [344, 346] width 15 height 16
click at [627, 349] on span "Send" at bounding box center [623, 346] width 27 height 10
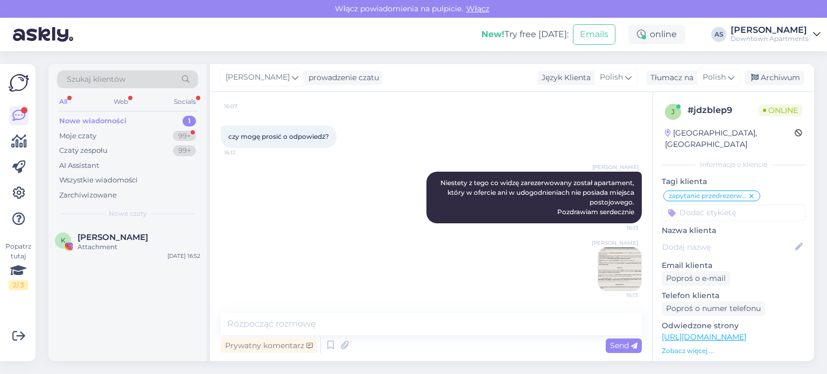
scroll to position [1085, 0]
click at [607, 276] on img at bounding box center [619, 269] width 43 height 43
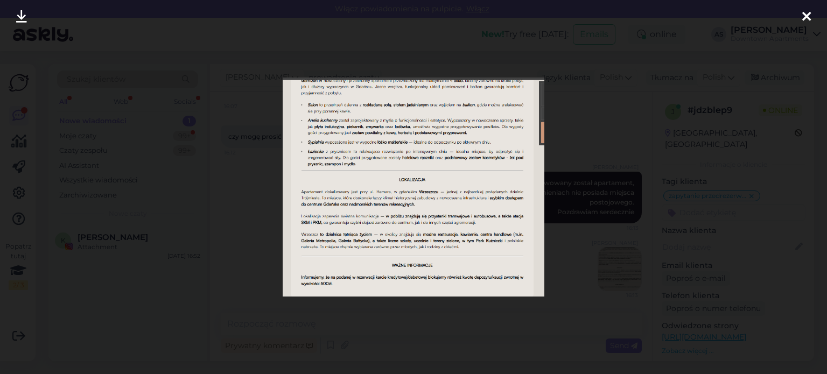
click at [797, 17] on div at bounding box center [807, 17] width 22 height 34
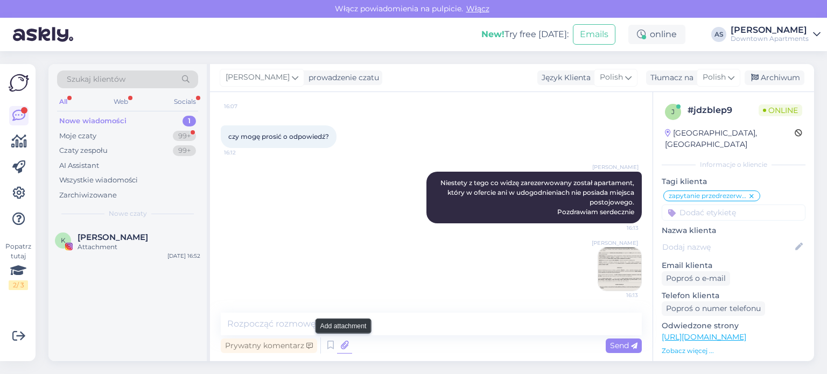
click at [345, 353] on icon at bounding box center [344, 346] width 15 height 16
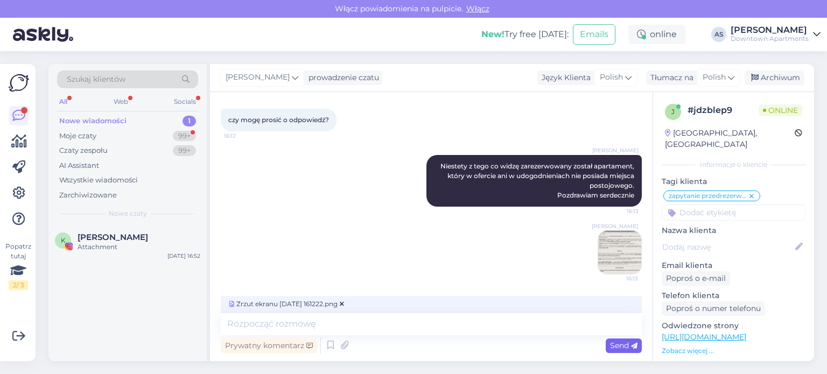
drag, startPoint x: 633, startPoint y: 342, endPoint x: 600, endPoint y: 307, distance: 48.4
click at [633, 343] on icon at bounding box center [634, 346] width 6 height 6
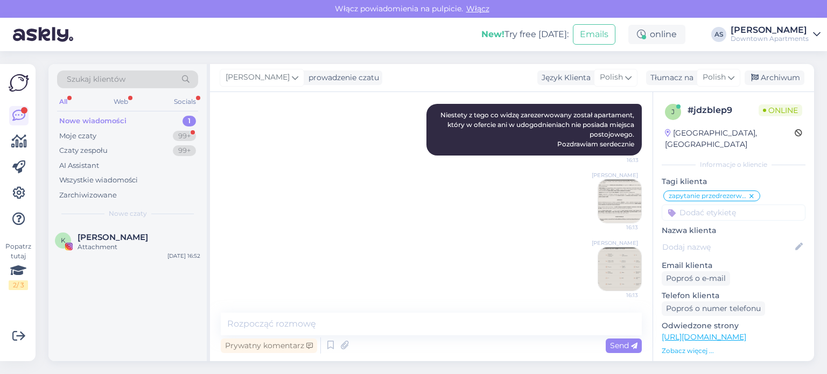
scroll to position [1152, 0]
click at [344, 347] on icon at bounding box center [344, 346] width 15 height 16
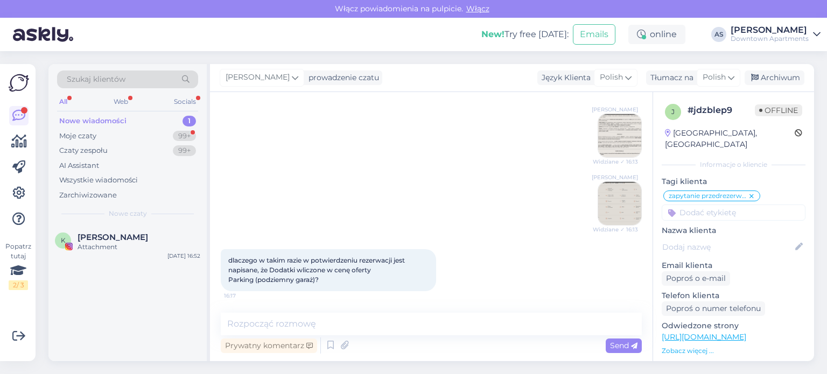
scroll to position [1227, 0]
click at [378, 329] on textarea at bounding box center [431, 324] width 421 height 23
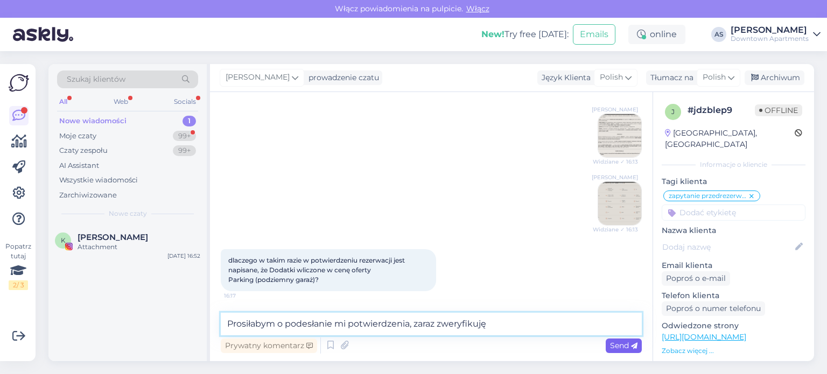
type textarea "Prosiłabym o podesłanie mi potwierdzenia, zaraz zweryfikuję"
click at [610, 344] on span "Send" at bounding box center [623, 346] width 27 height 10
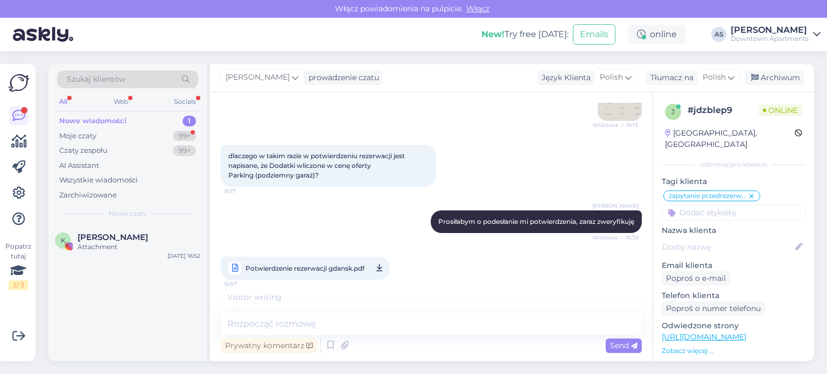
scroll to position [1367, 0]
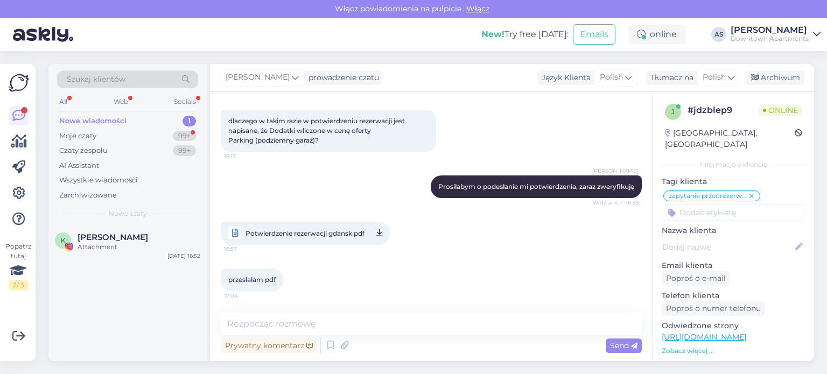
click at [277, 228] on span "Potwierdzenie rezerwacji gdansk.pdf" at bounding box center [304, 233] width 119 height 13
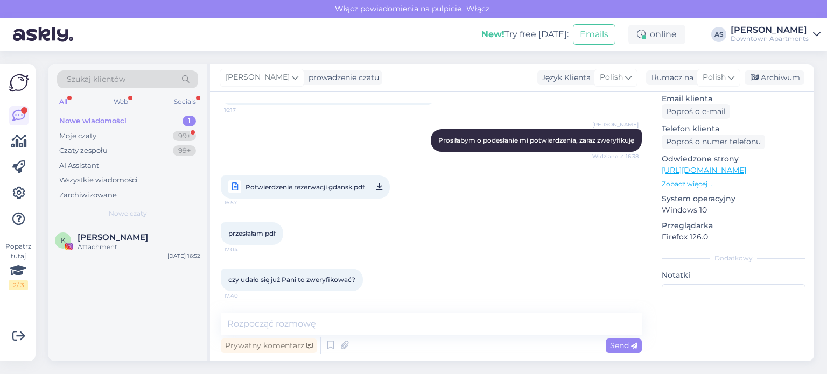
scroll to position [191, 0]
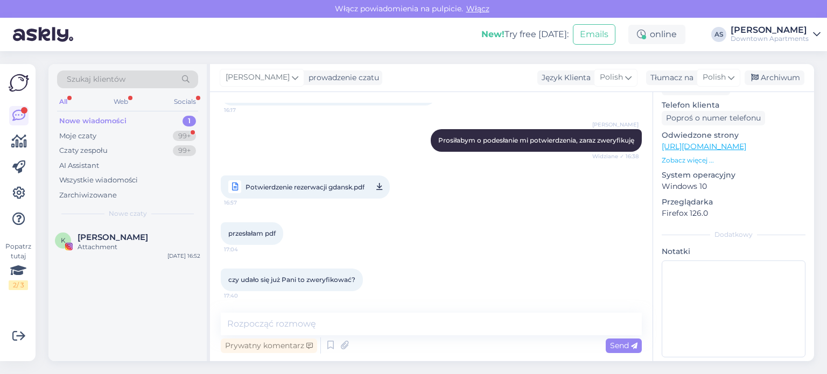
click at [274, 185] on span "Potwierdzenie rezerwacji gdansk.pdf" at bounding box center [304, 186] width 119 height 13
click at [325, 193] on link "Potwierdzenie rezerwacji gdansk.pdf 16:57" at bounding box center [305, 187] width 169 height 23
click at [306, 183] on span "Potwierdzenie rezerwacji gdansk.pdf" at bounding box center [304, 186] width 119 height 13
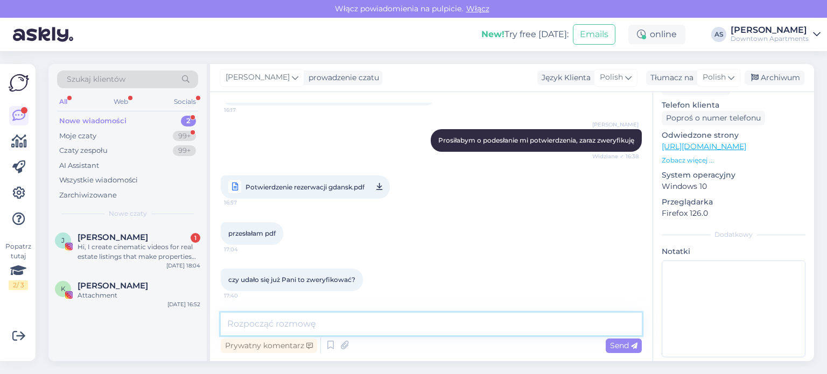
click at [332, 325] on textarea at bounding box center [431, 324] width 421 height 23
paste textarea "Uprzejmie wyjaśniam, że w opisie apartamentu, którego dotyczy Pańska rezerwacja…"
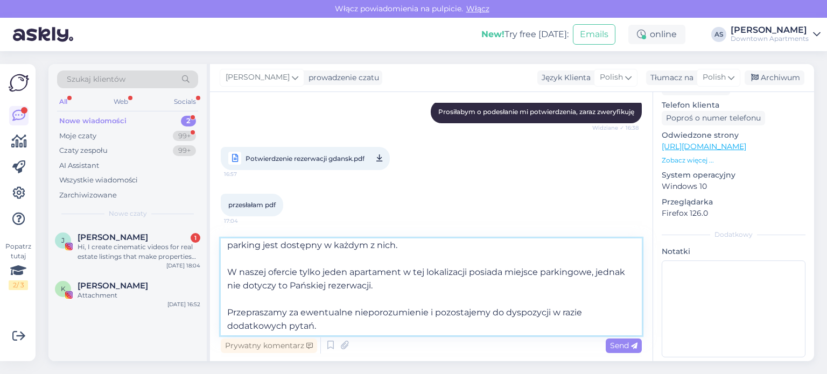
scroll to position [60, 0]
type textarea "Uprzejmie wyjaśniam, że w opisie apartamentu, którego dotyczy Pańska rezerwacja…"
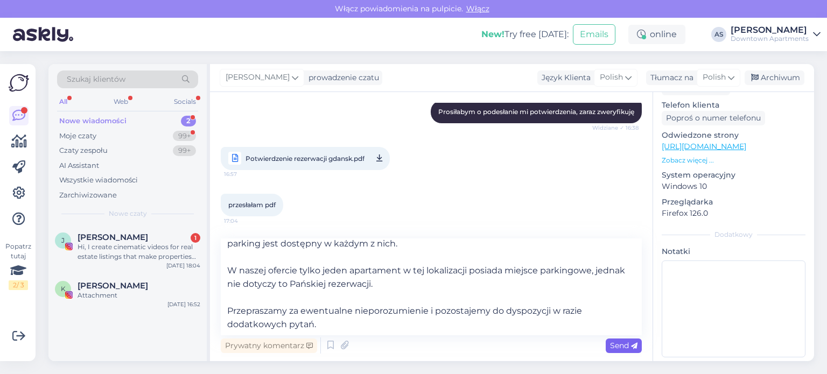
click at [624, 345] on span "Send" at bounding box center [623, 346] width 27 height 10
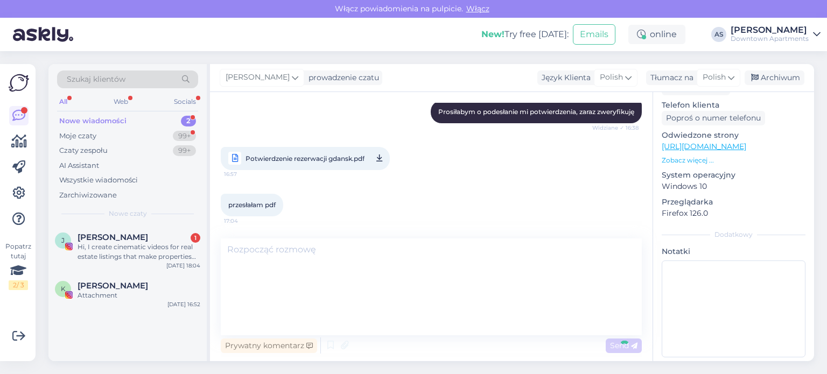
scroll to position [0, 0]
